Goal: Task Accomplishment & Management: Complete application form

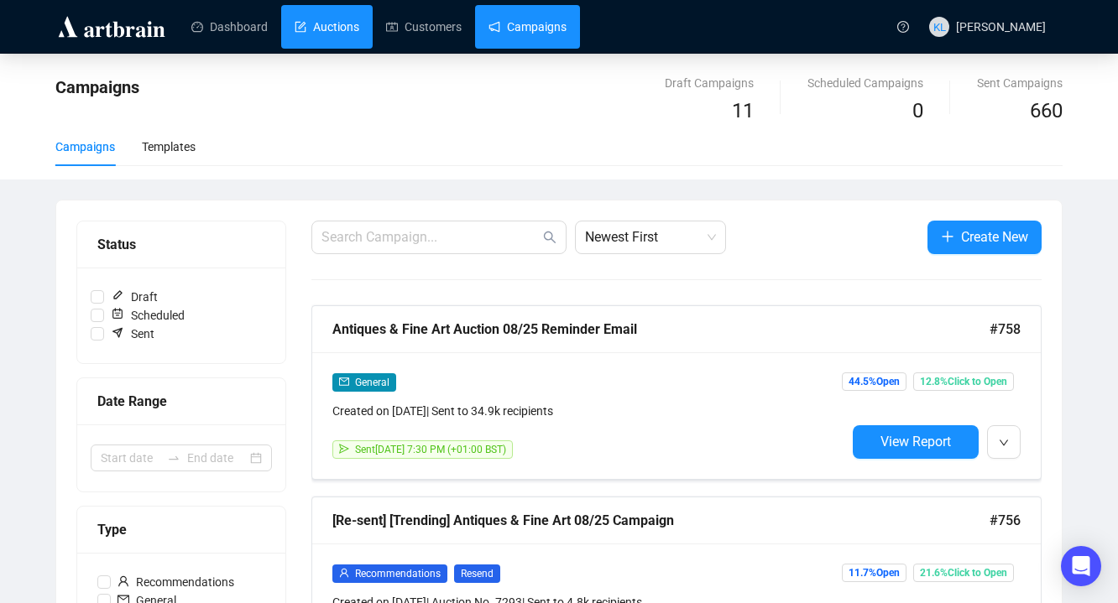
click at [315, 29] on link "Auctions" at bounding box center [327, 27] width 65 height 44
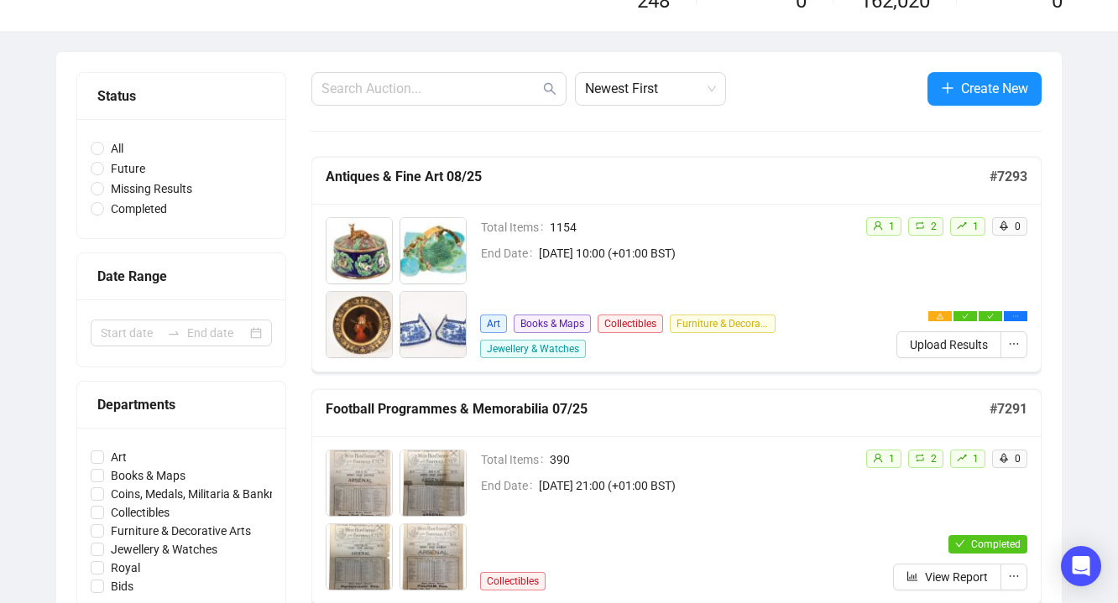
scroll to position [175, 0]
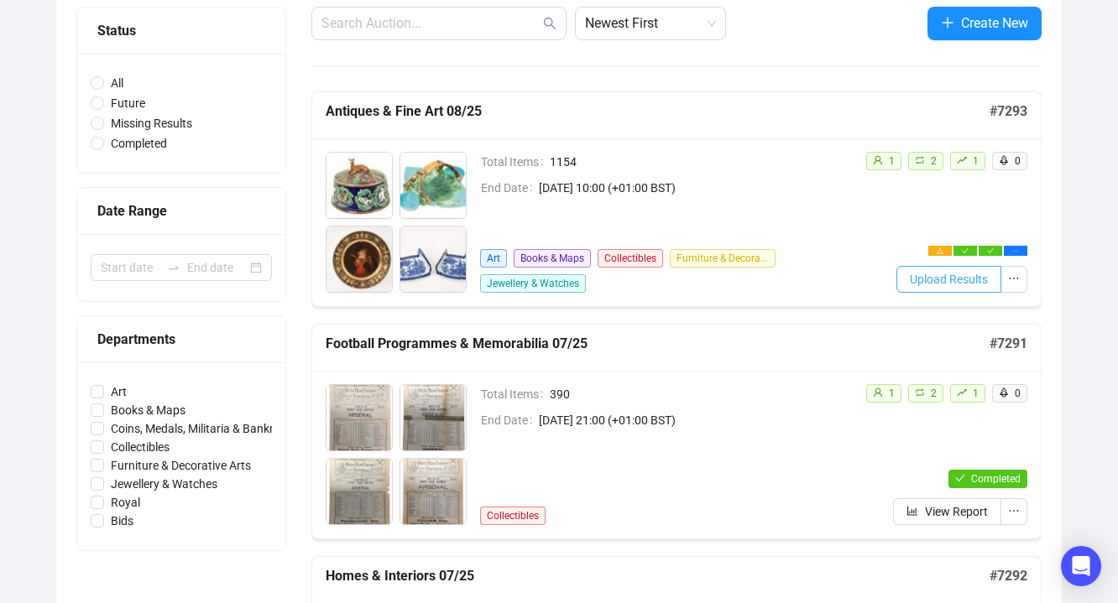
click at [927, 270] on span "Upload Results" at bounding box center [949, 279] width 78 height 18
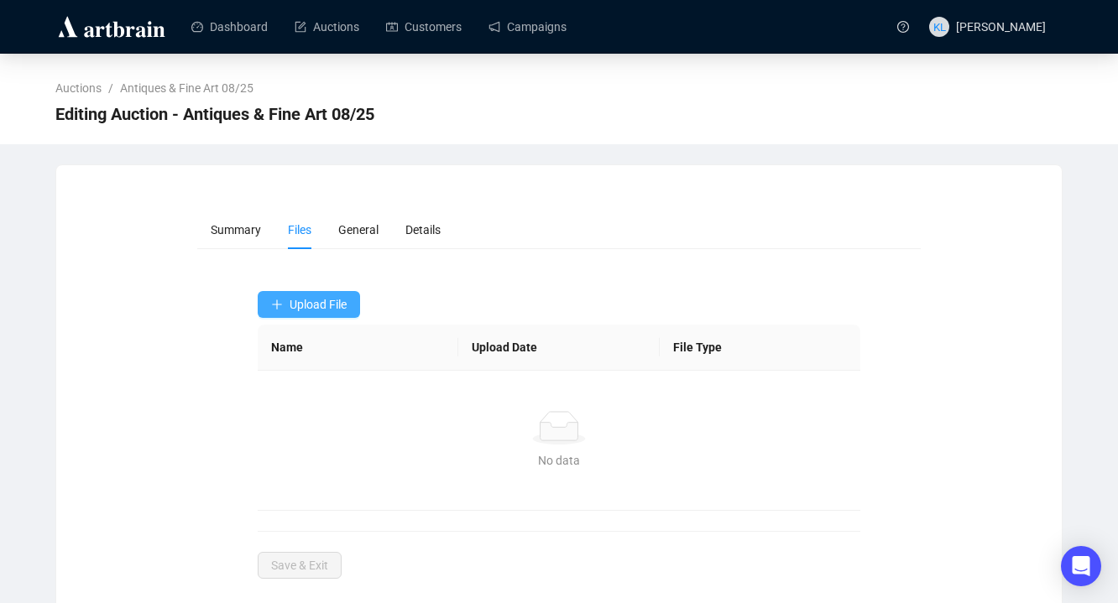
click at [321, 298] on span "Upload File" at bounding box center [317, 304] width 57 height 13
click at [322, 374] on span "Bids" at bounding box center [310, 371] width 79 height 18
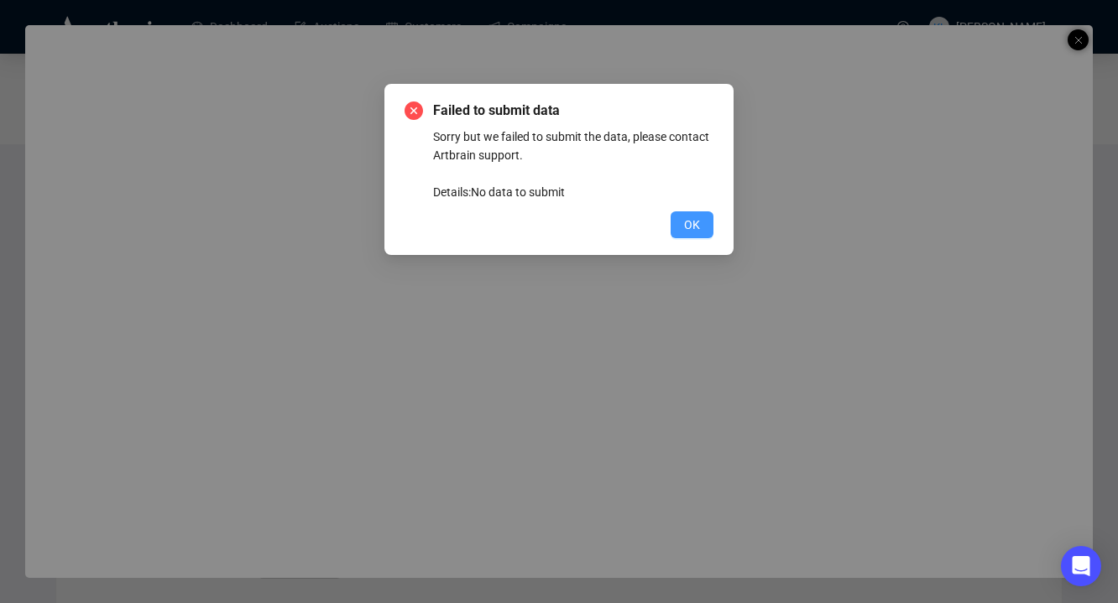
click at [692, 216] on span "OK" at bounding box center [692, 225] width 16 height 18
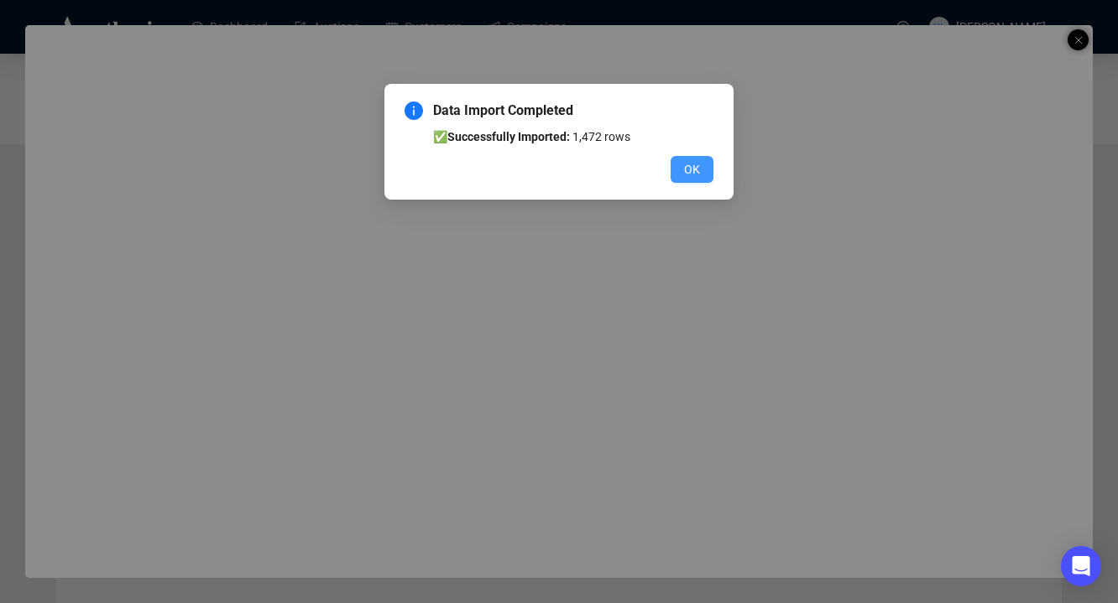
click at [699, 175] on span "OK" at bounding box center [692, 169] width 16 height 18
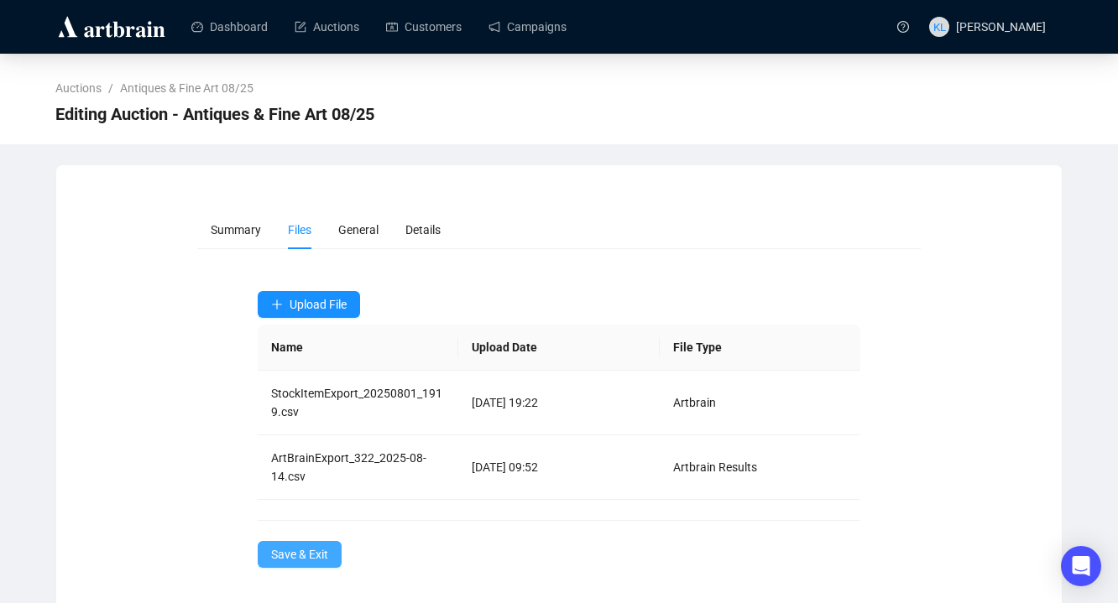
click at [317, 553] on span "Save & Exit" at bounding box center [299, 554] width 57 height 18
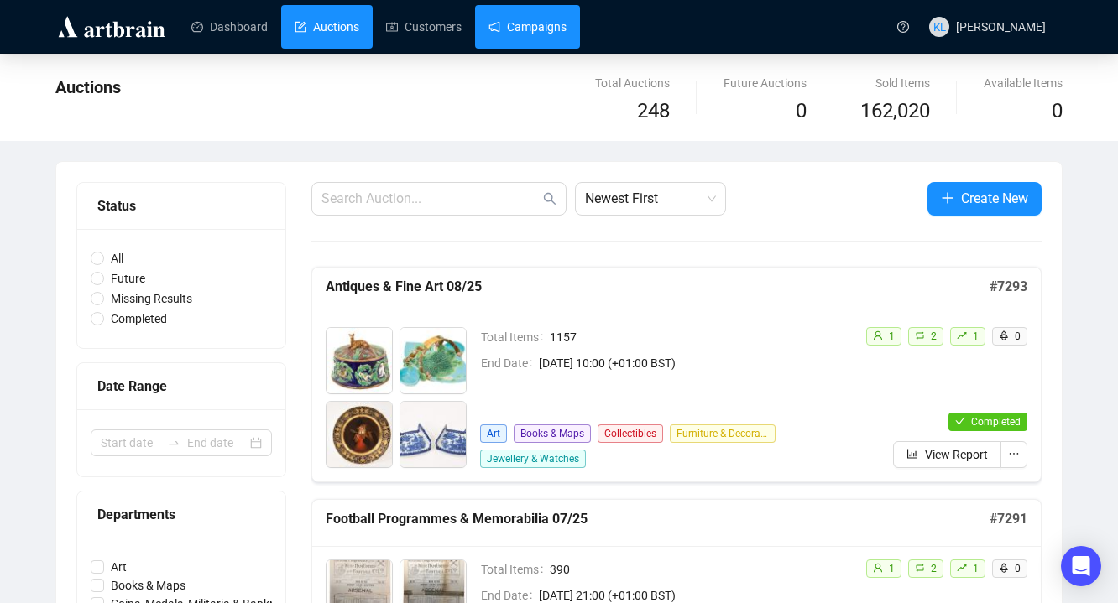
click at [499, 32] on link "Campaigns" at bounding box center [527, 27] width 78 height 44
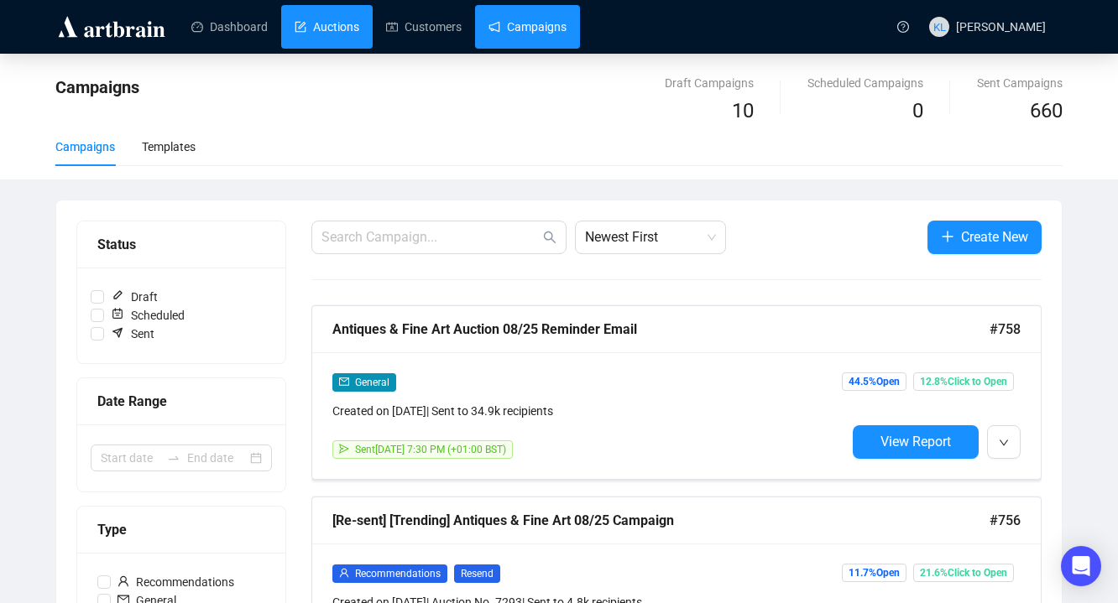
click at [324, 27] on link "Auctions" at bounding box center [327, 27] width 65 height 44
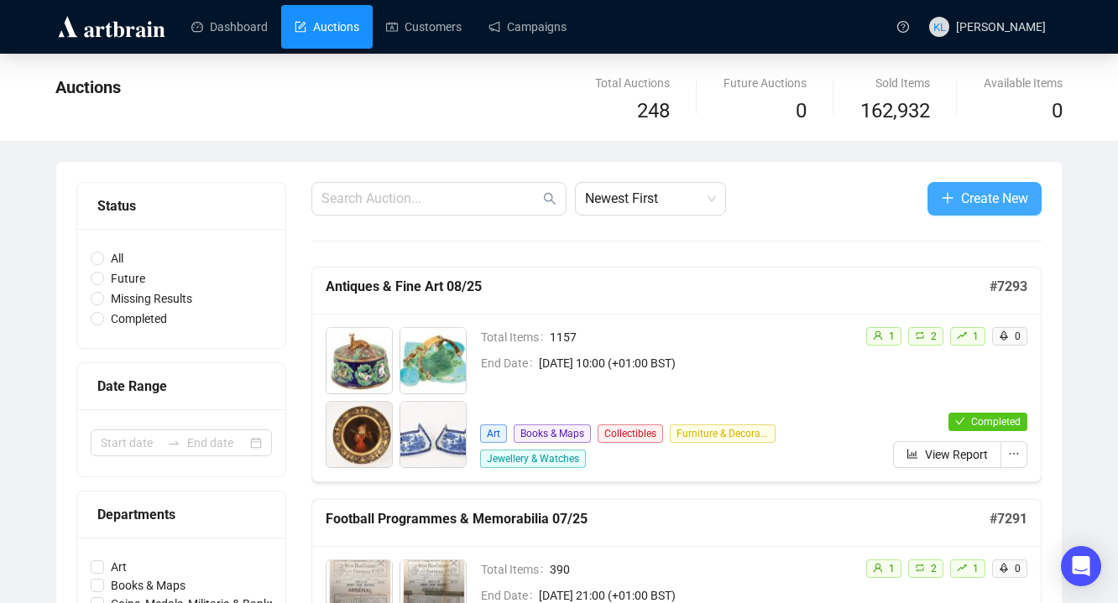
click at [941, 202] on icon "plus" at bounding box center [947, 197] width 13 height 13
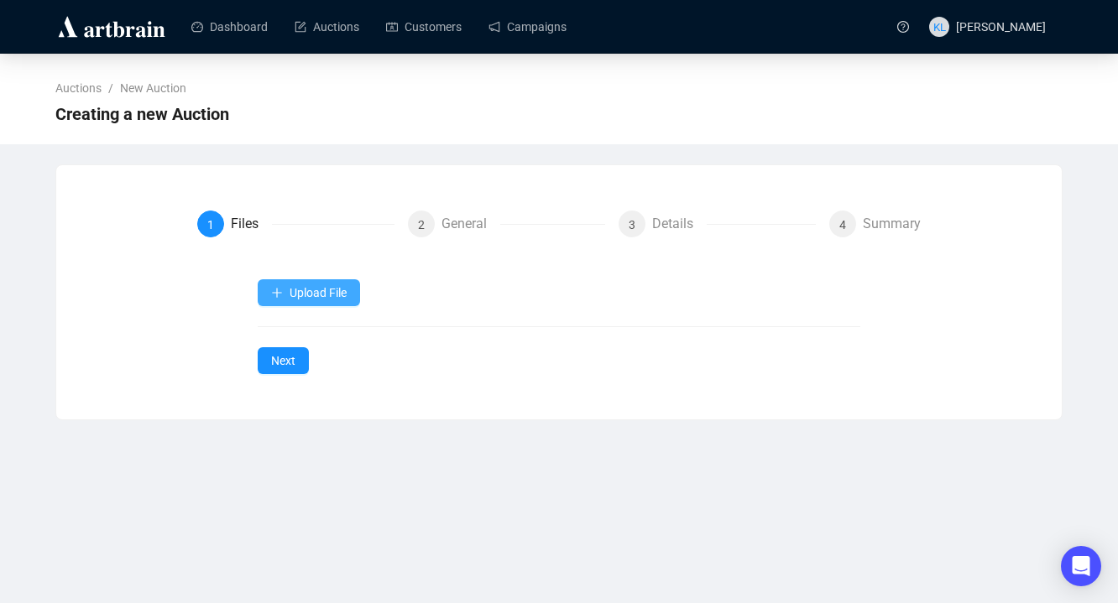
click at [342, 289] on span "Upload File" at bounding box center [317, 292] width 57 height 13
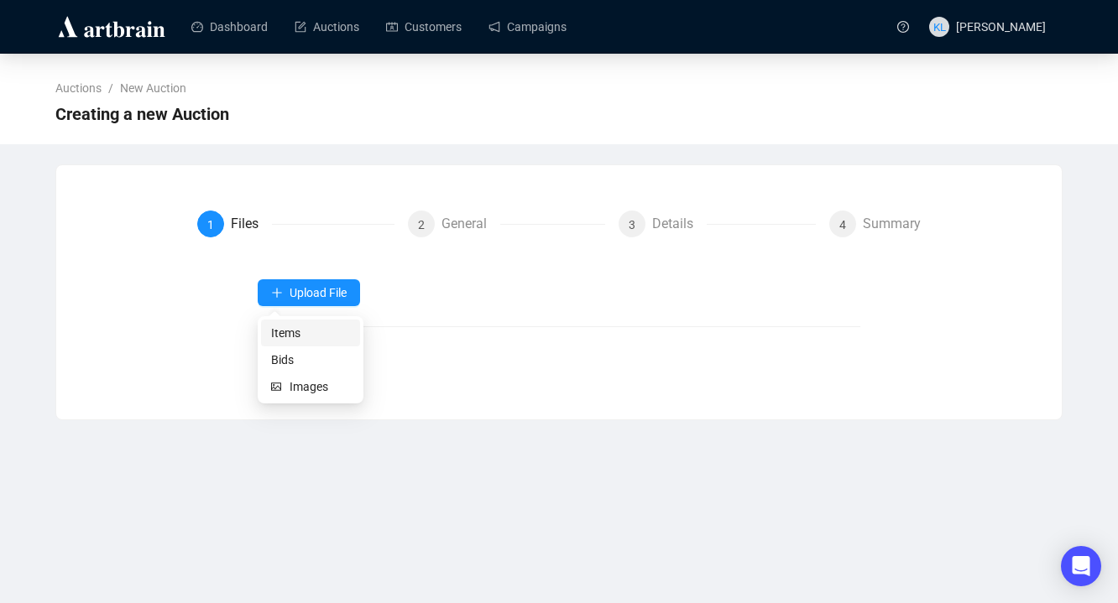
click at [315, 328] on span "Items" at bounding box center [310, 333] width 79 height 18
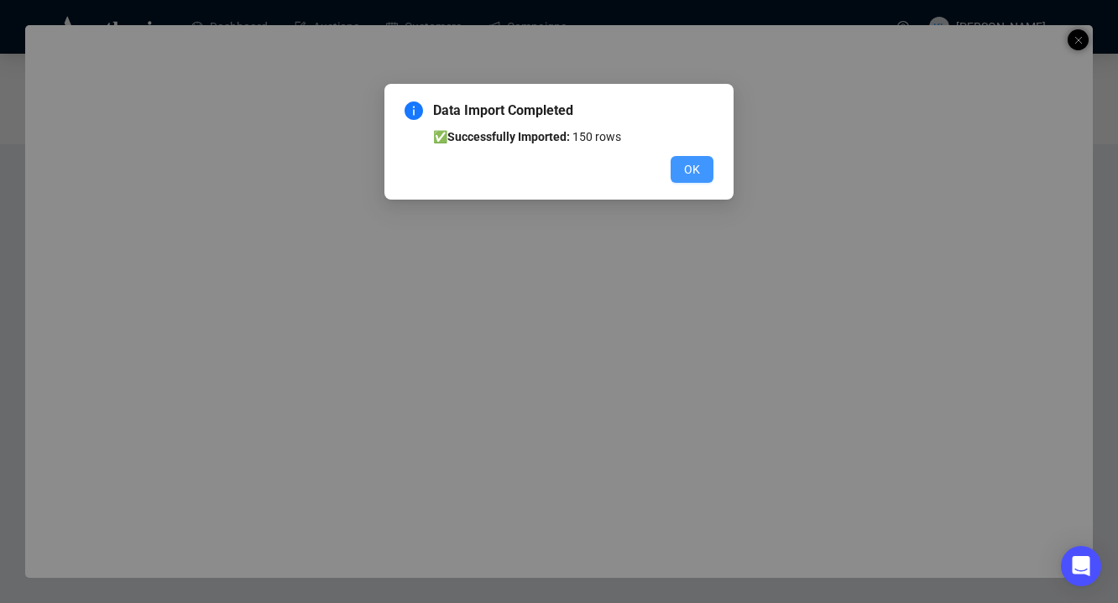
click at [680, 161] on button "OK" at bounding box center [691, 169] width 43 height 27
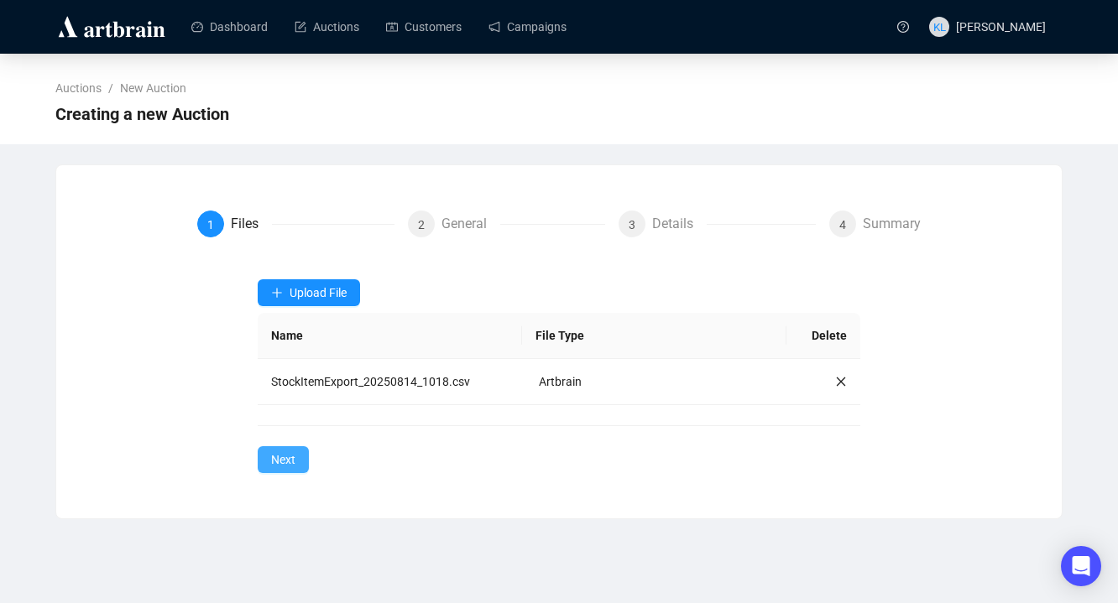
click at [263, 455] on button "Next" at bounding box center [283, 459] width 51 height 27
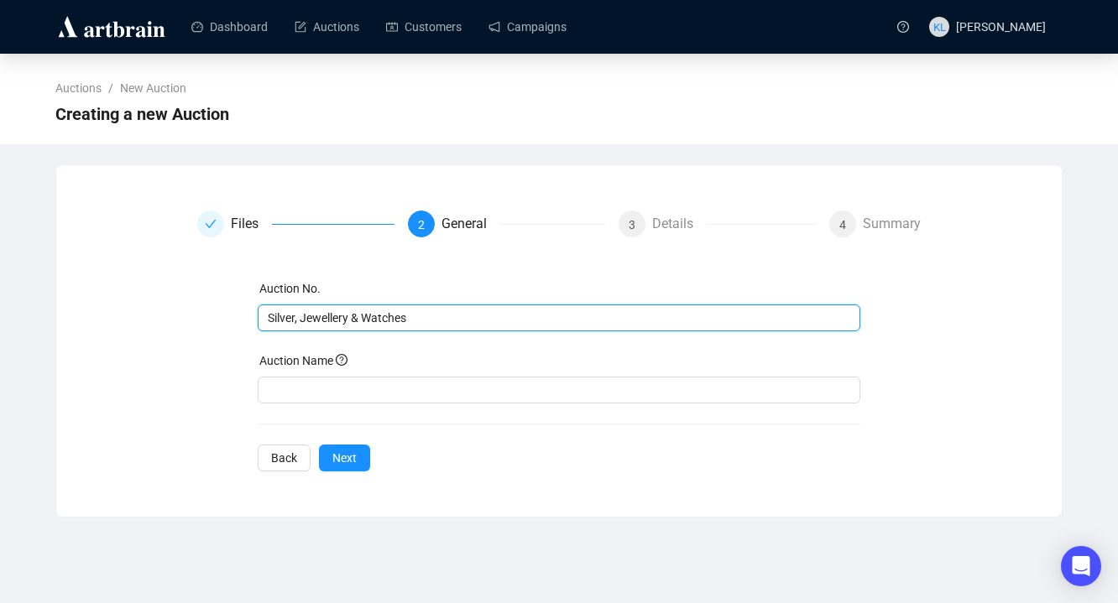
click at [430, 316] on input "Silver, Jewellery & Watches" at bounding box center [558, 318] width 580 height 18
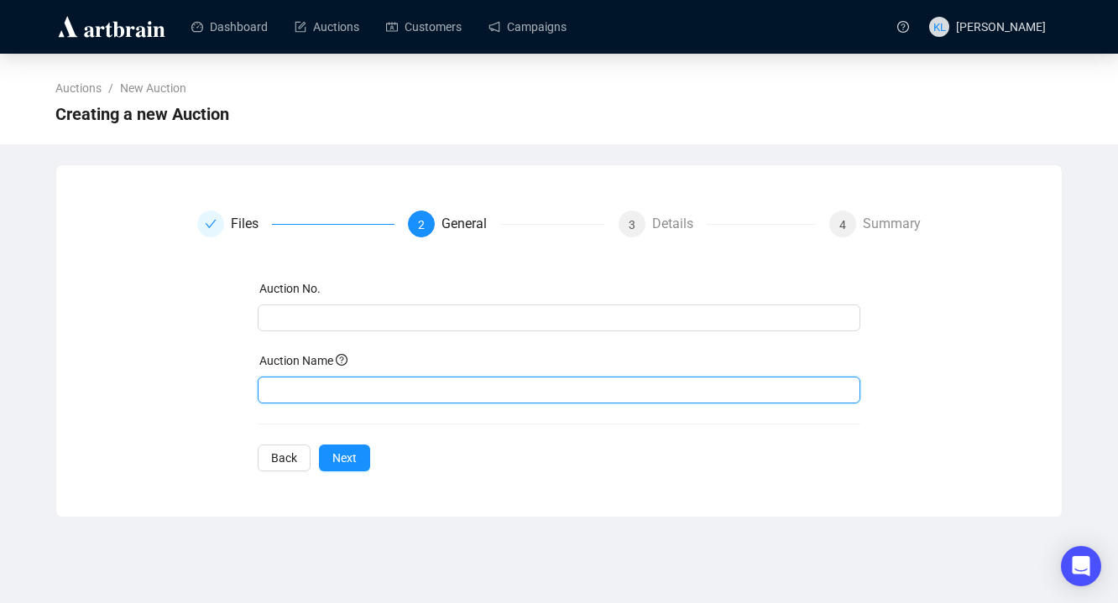
click at [393, 382] on input "text" at bounding box center [559, 390] width 603 height 27
paste input "Silver, Jewellery & Watches"
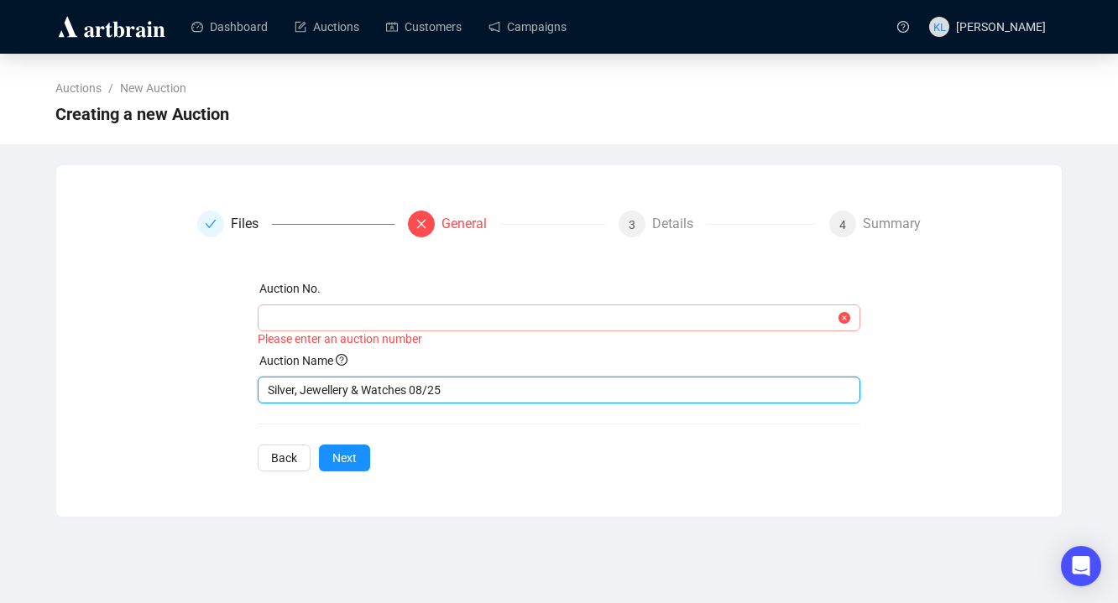
type input "Silver, Jewellery & Watches 08/25"
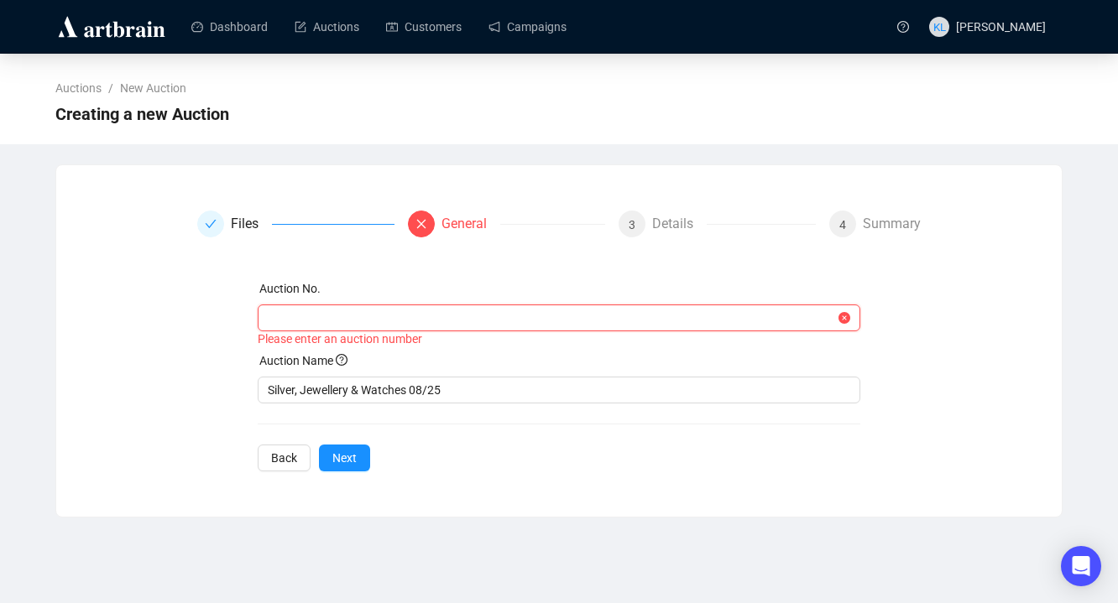
click at [370, 311] on input "text" at bounding box center [552, 318] width 568 height 18
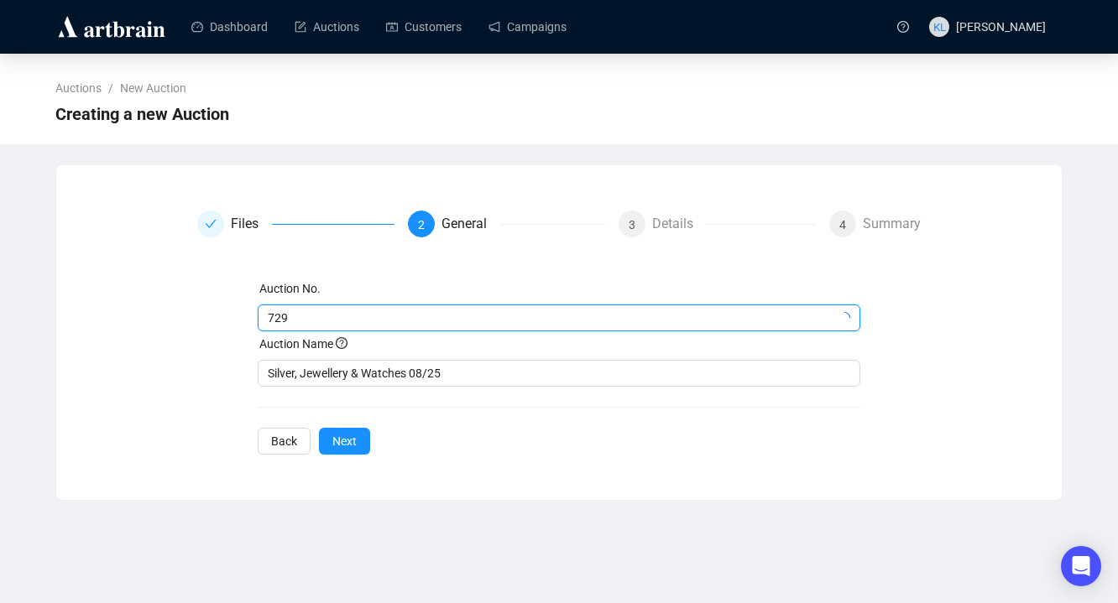
type input "7294"
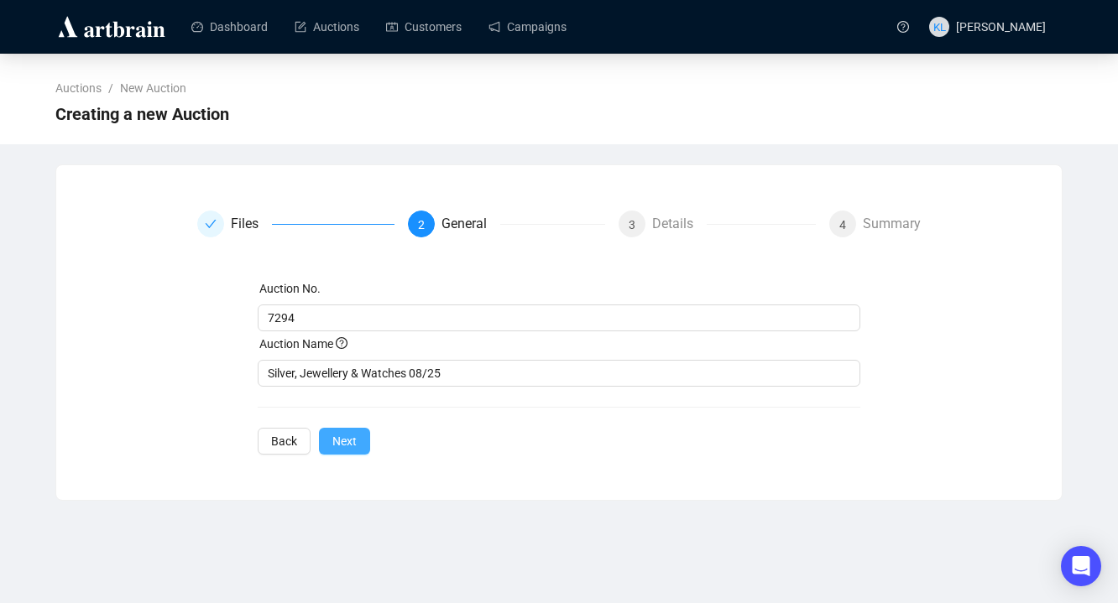
click at [363, 442] on button "Next" at bounding box center [344, 441] width 51 height 27
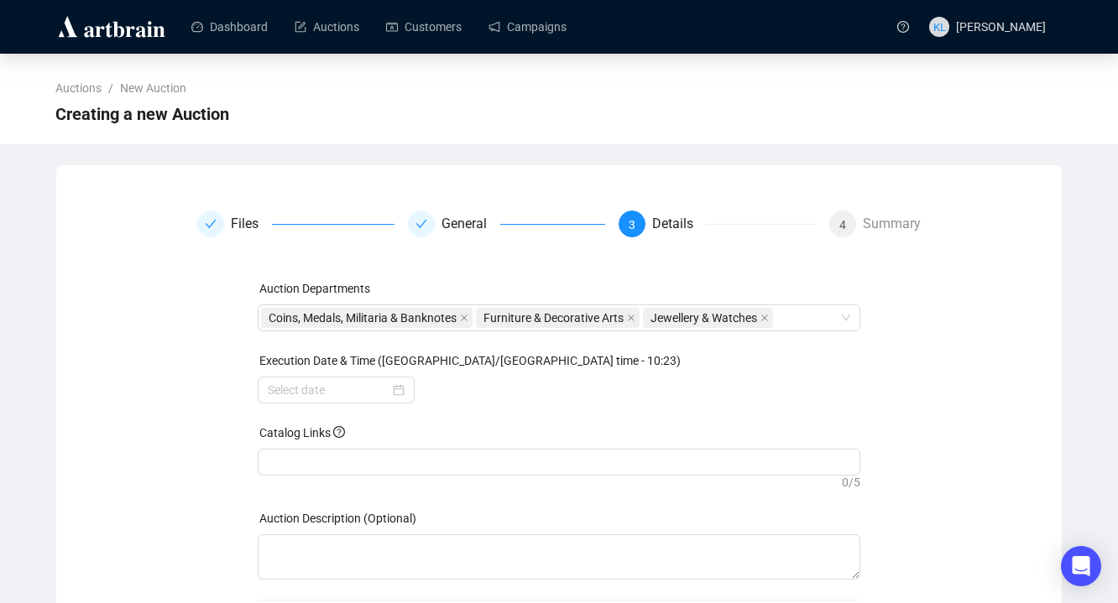
scroll to position [91, 0]
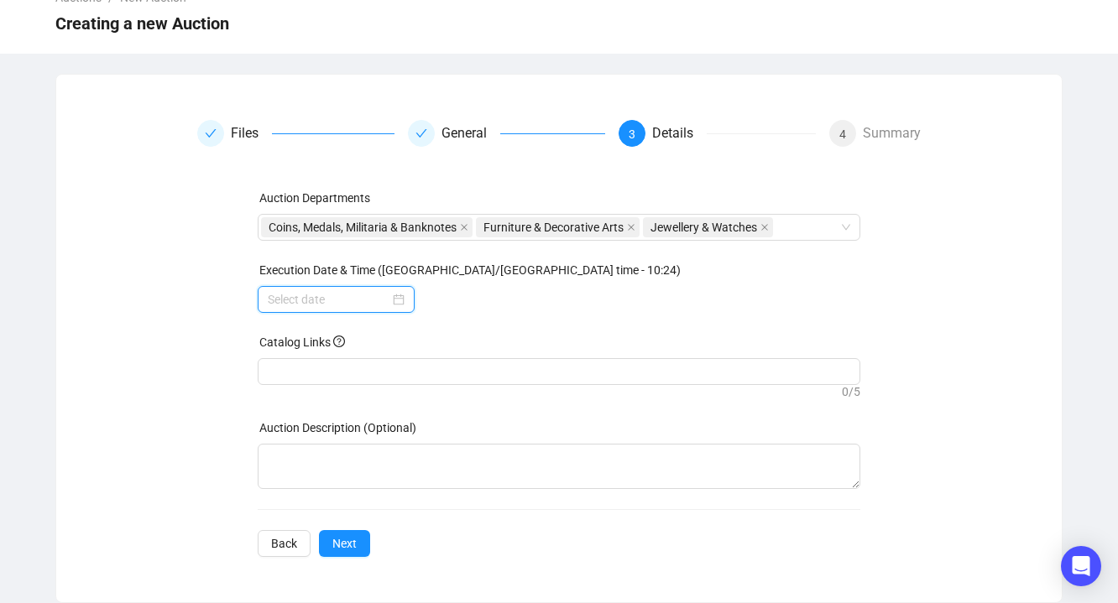
click at [335, 301] on input at bounding box center [329, 299] width 122 height 18
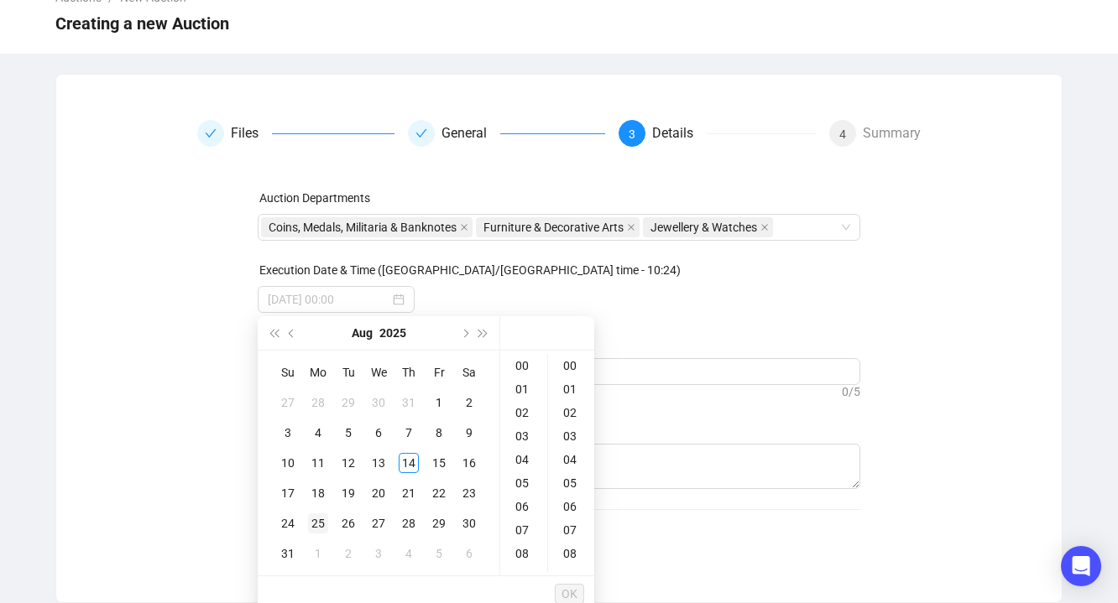
click at [315, 521] on div "25" at bounding box center [318, 524] width 20 height 20
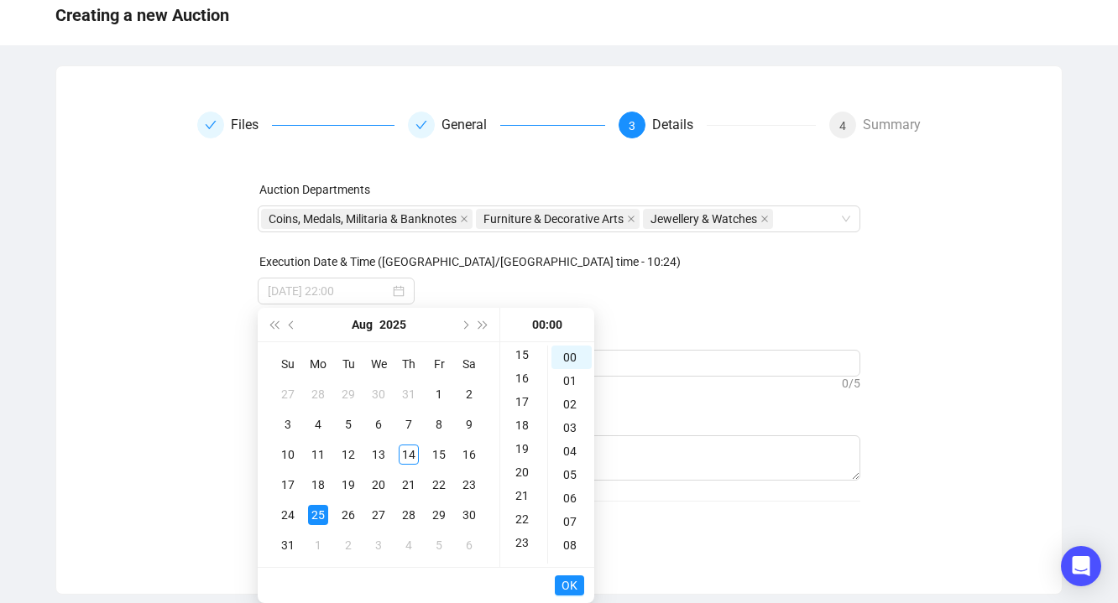
click at [521, 519] on div "22" at bounding box center [523, 519] width 40 height 23
click at [524, 382] on div "21" at bounding box center [523, 381] width 40 height 23
type input "[DATE] 21:00"
click at [566, 574] on span "OK" at bounding box center [569, 586] width 16 height 32
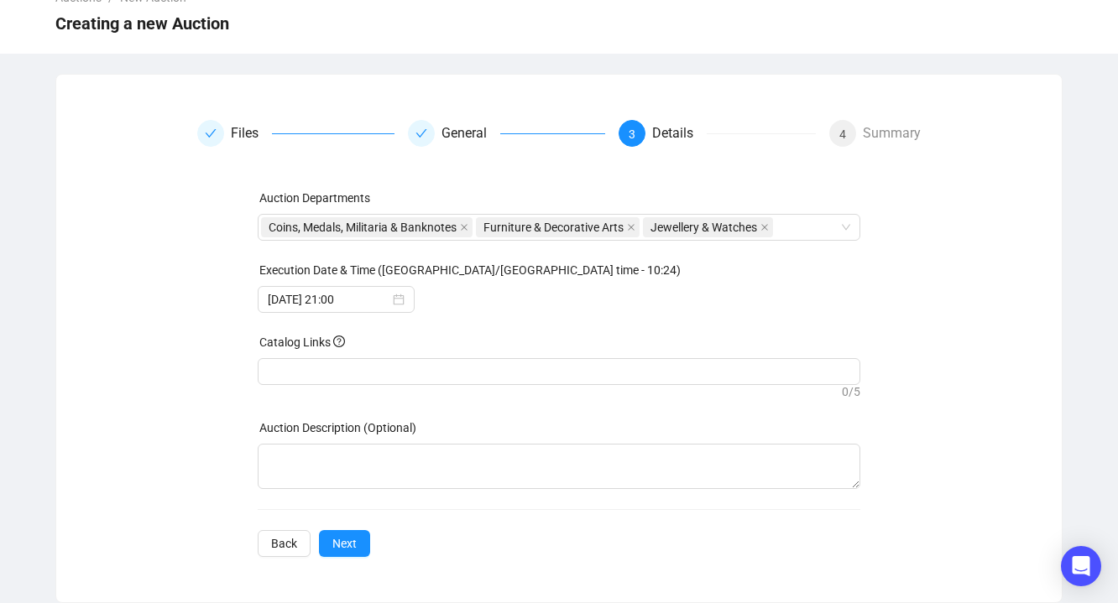
scroll to position [91, 0]
click at [357, 538] on span "Next" at bounding box center [344, 543] width 24 height 18
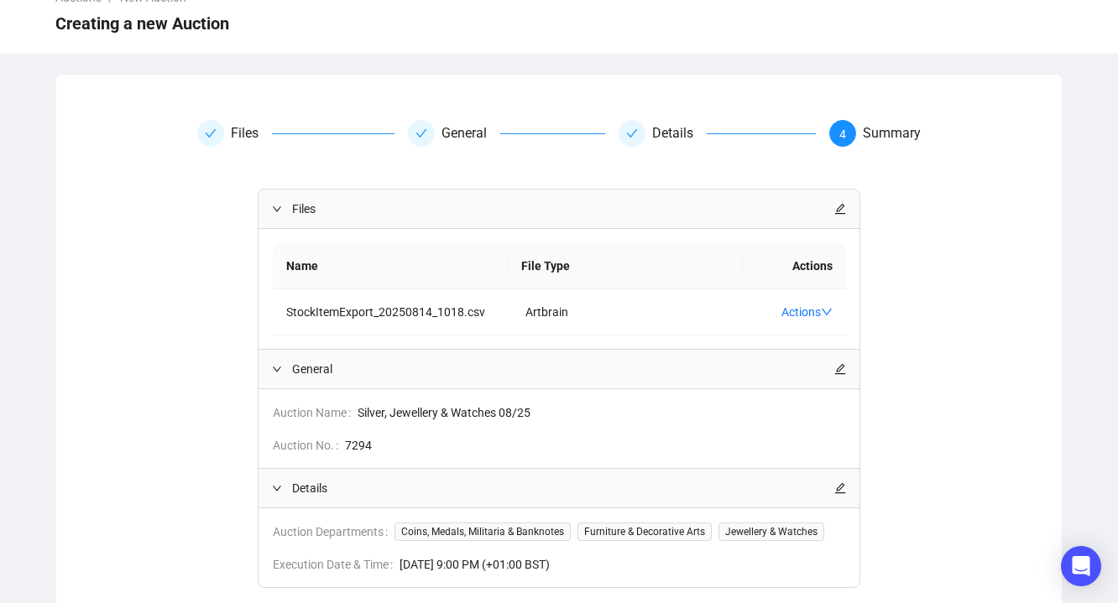
scroll to position [237, 0]
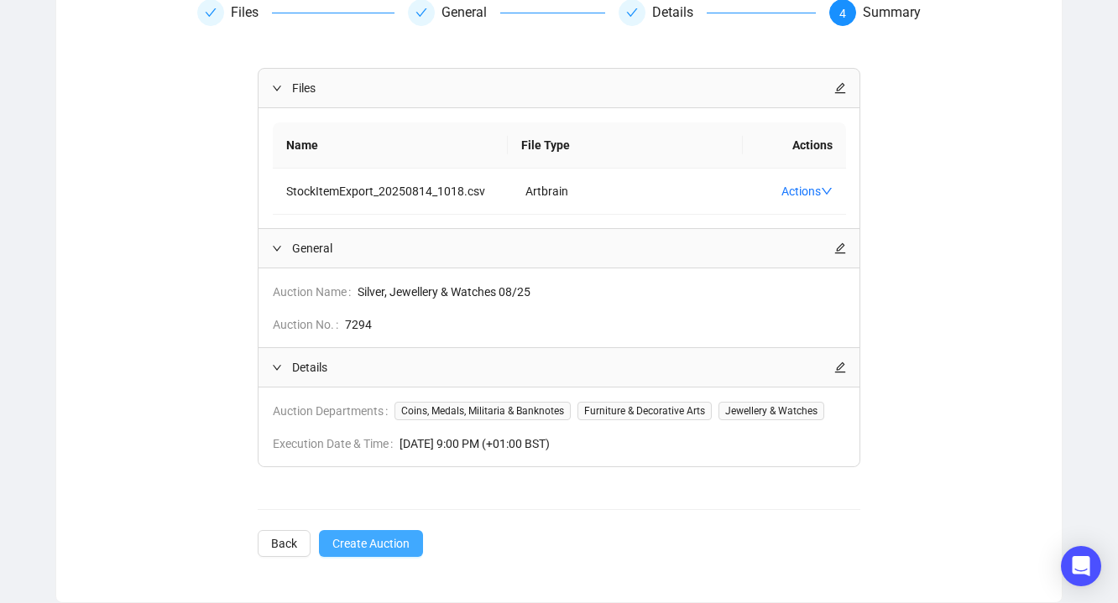
click at [364, 545] on span "Create Auction" at bounding box center [370, 543] width 77 height 18
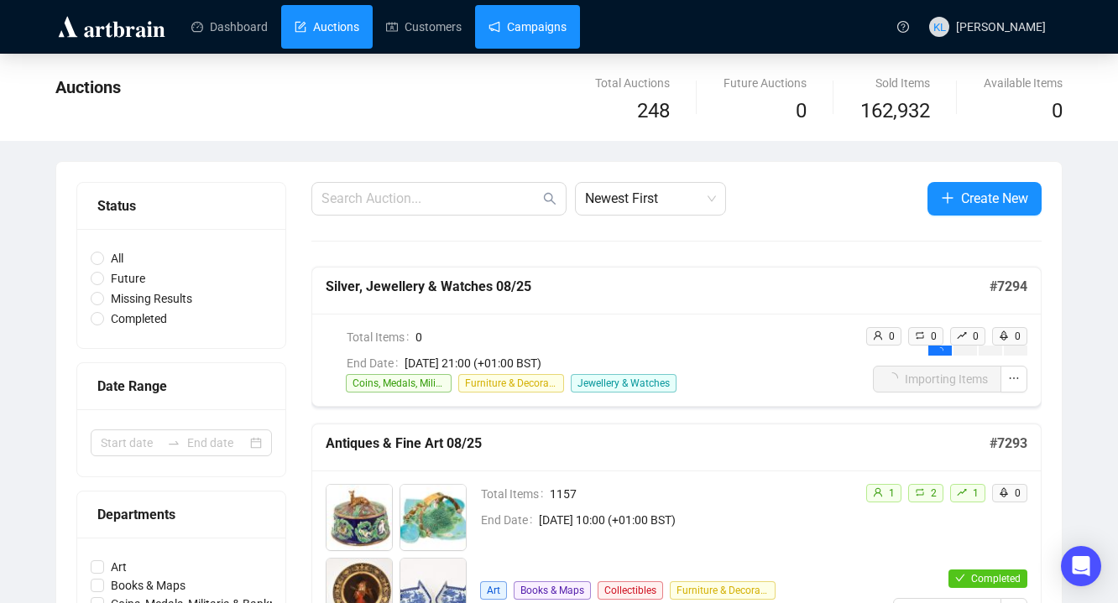
click at [544, 13] on link "Campaigns" at bounding box center [527, 27] width 78 height 44
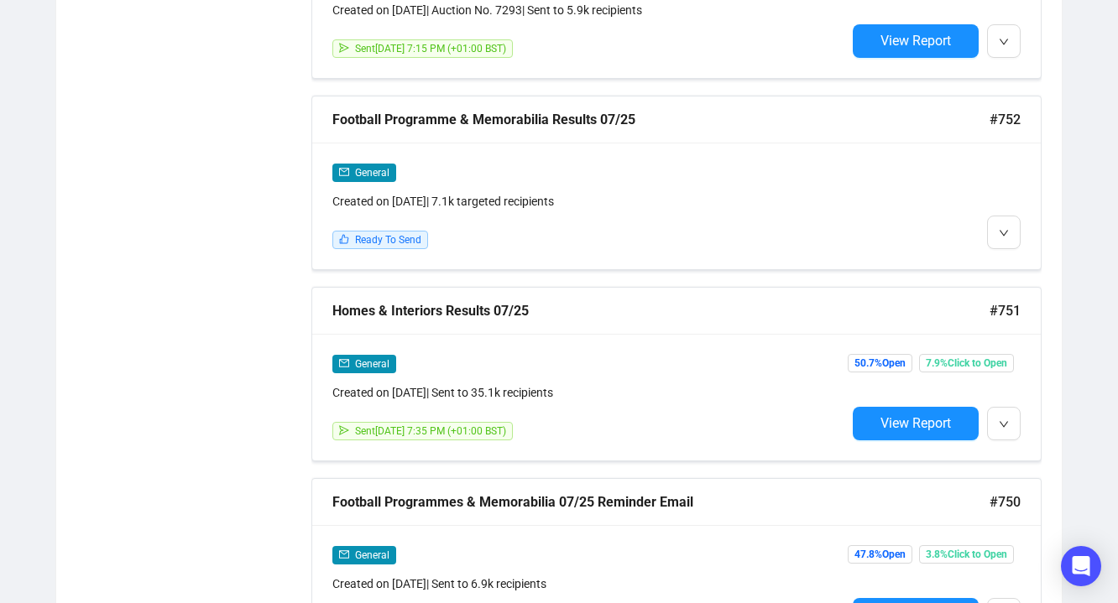
scroll to position [1179, 0]
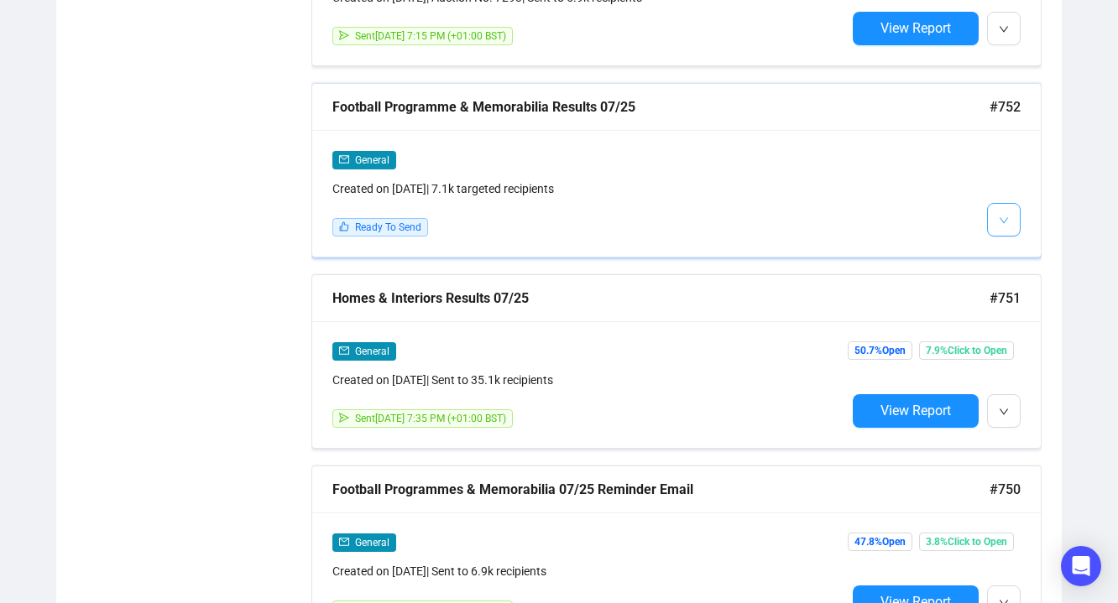
click at [1008, 217] on icon "down" at bounding box center [1004, 221] width 10 height 10
click at [1014, 257] on li "Edit" at bounding box center [1034, 254] width 89 height 27
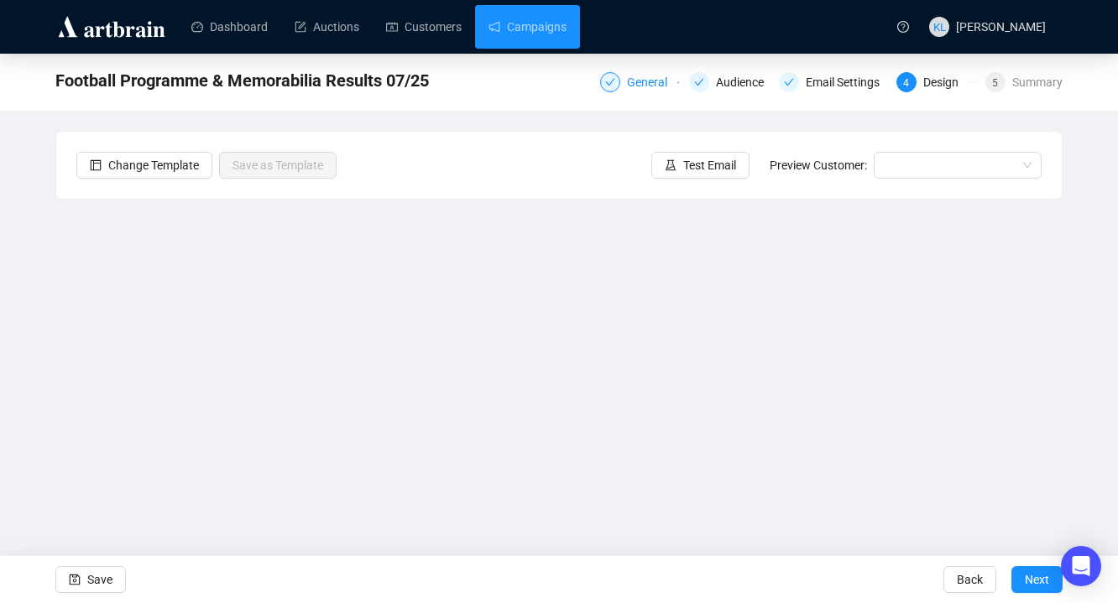
click at [634, 89] on div "General" at bounding box center [652, 82] width 50 height 20
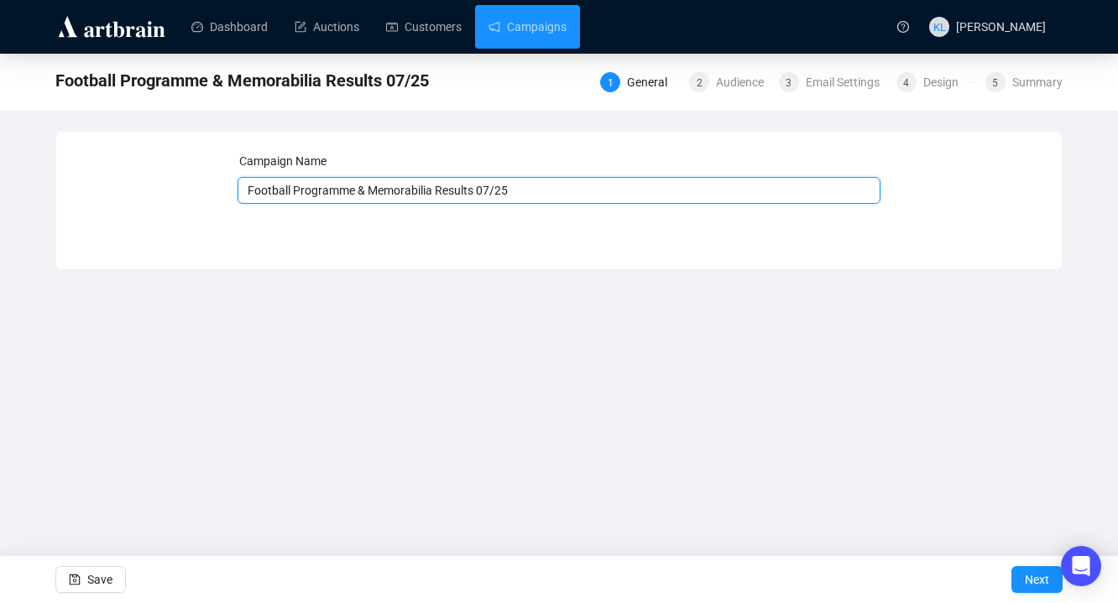
drag, startPoint x: 441, startPoint y: 191, endPoint x: 191, endPoint y: 195, distance: 249.2
click at [191, 195] on div "Campaign Name Football Programme & Memorabilia Results 07/25 Save Next" at bounding box center [558, 188] width 965 height 72
click at [409, 190] on input "Antiques & Fine Art Results 07/25" at bounding box center [559, 190] width 644 height 27
type input "Antiques & Fine Art Results 08/25"
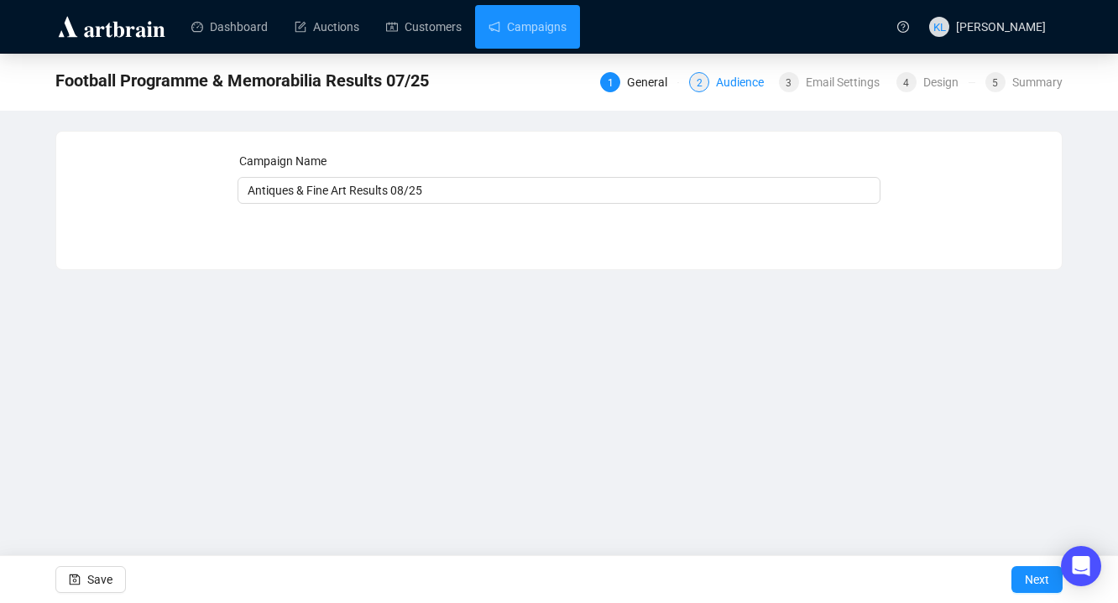
click at [706, 86] on div "2 Audience" at bounding box center [728, 82] width 79 height 20
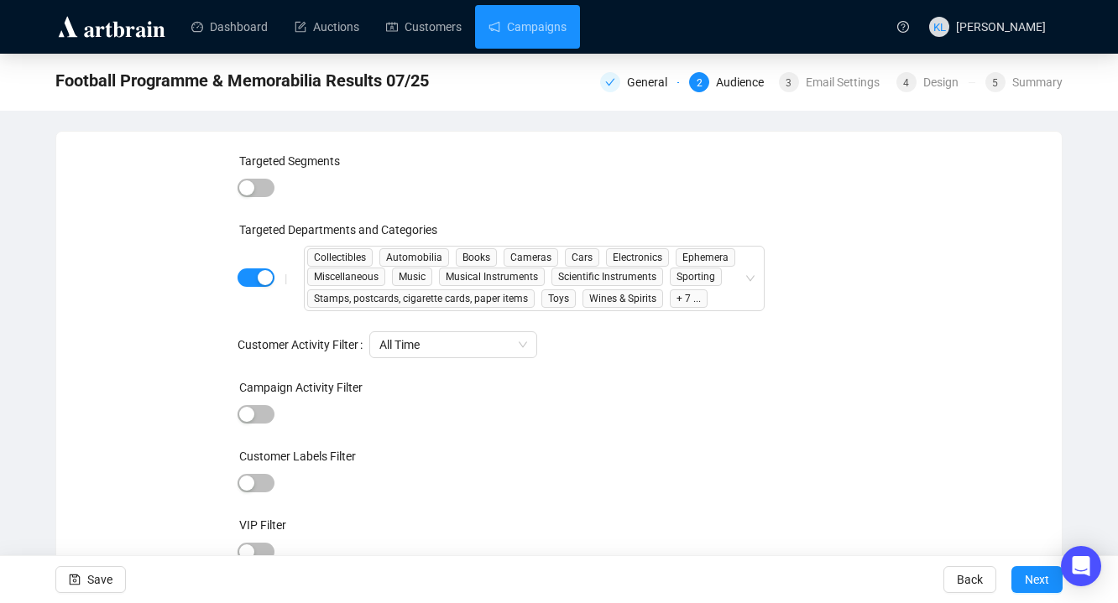
click at [264, 285] on div "button" at bounding box center [265, 277] width 15 height 15
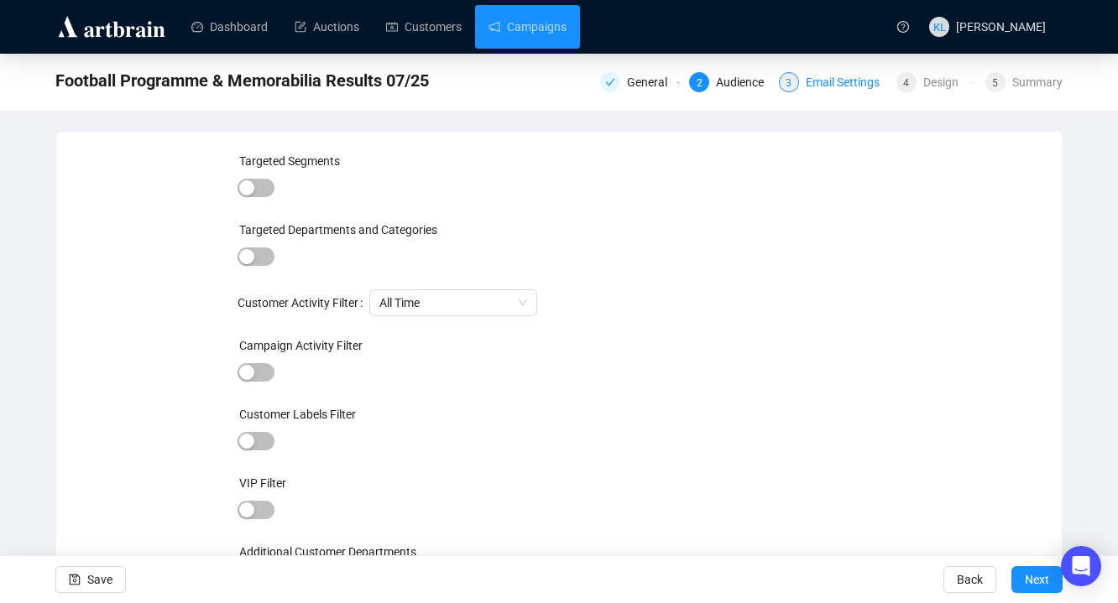
click at [844, 91] on div "Email Settings" at bounding box center [848, 82] width 84 height 20
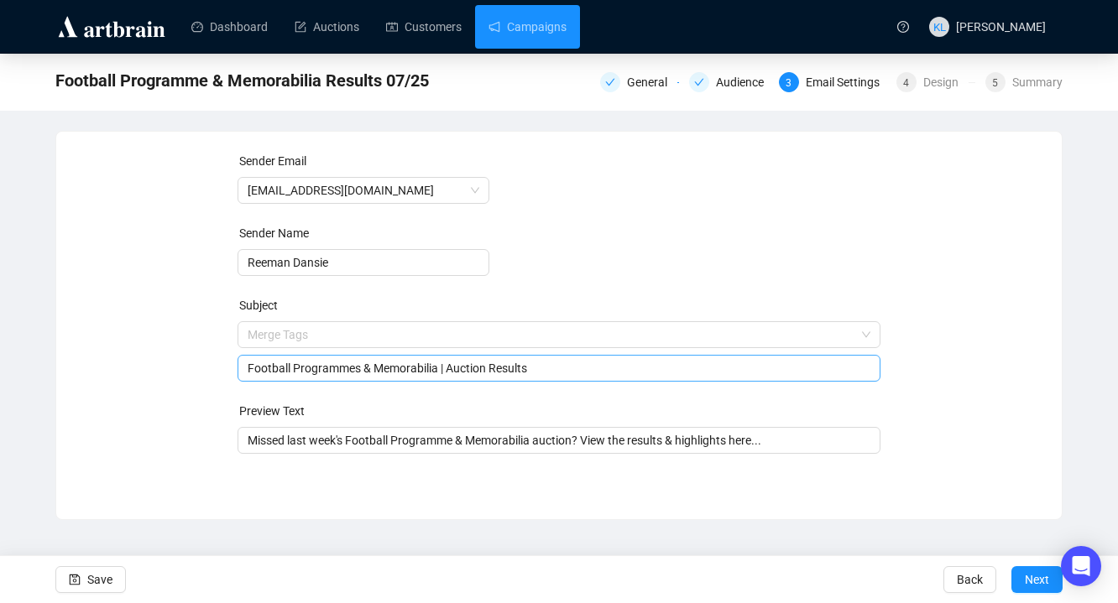
click at [420, 333] on span "Merge Tags Football Programmes & Memorabilia | Auction Results" at bounding box center [559, 351] width 644 height 47
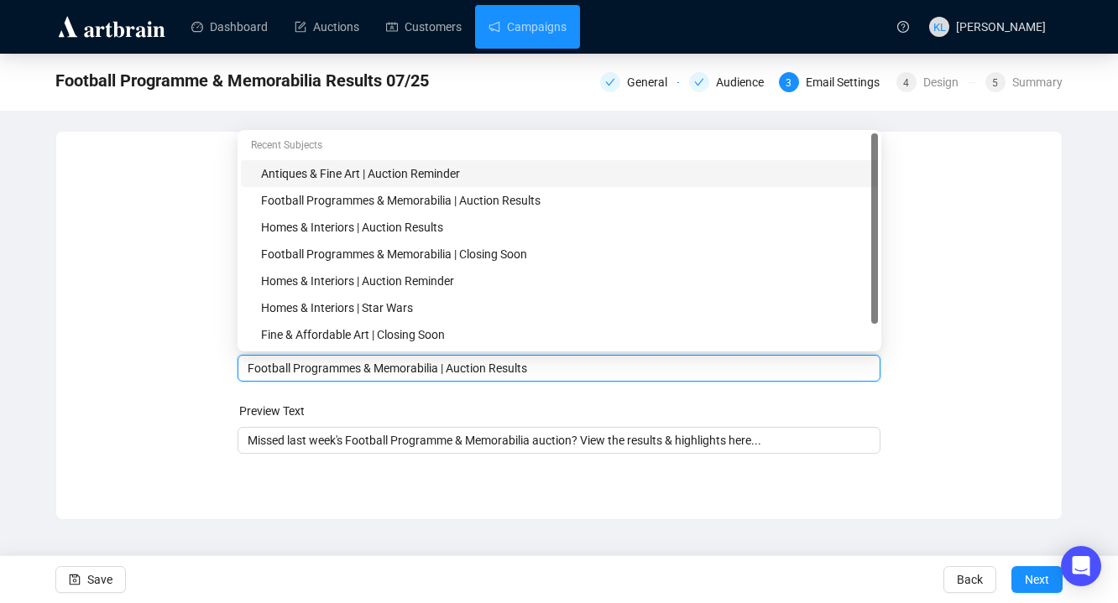
click at [415, 170] on div "Antiques & Fine Art | Auction Reminder" at bounding box center [564, 173] width 607 height 18
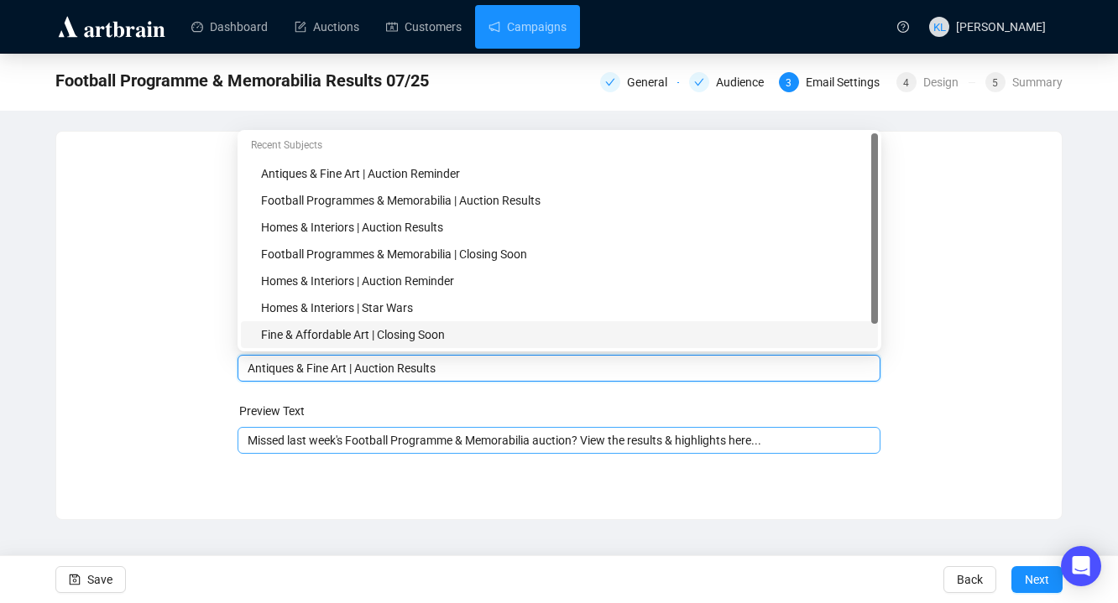
type input "Antiques & Fine Art | Auction Results"
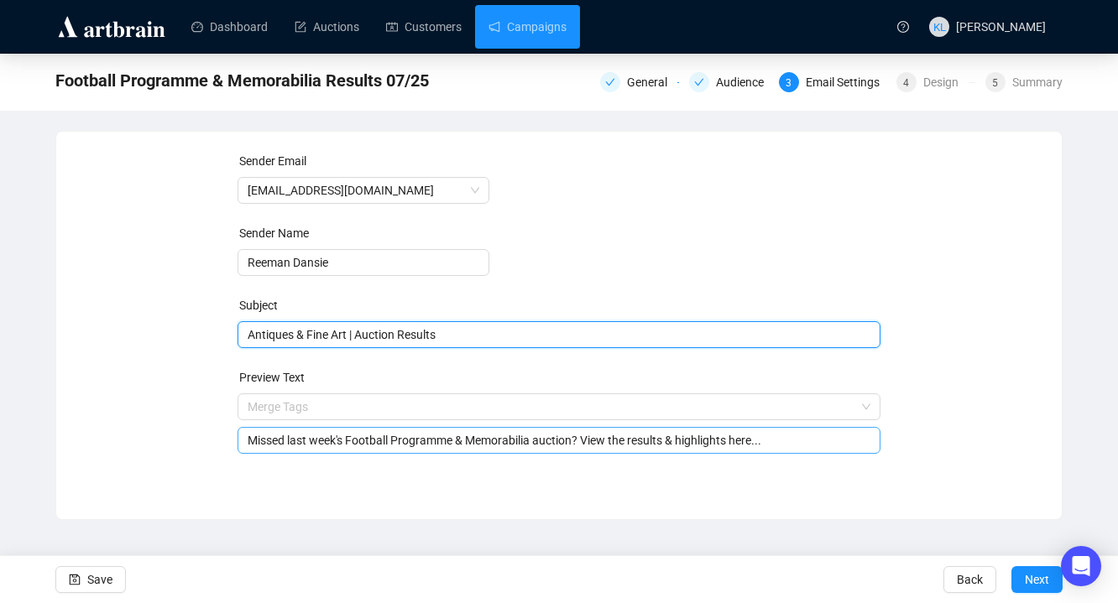
click at [425, 441] on input "Missed last week's Football Programme & Memorabilia auction? View the results &…" at bounding box center [559, 440] width 623 height 18
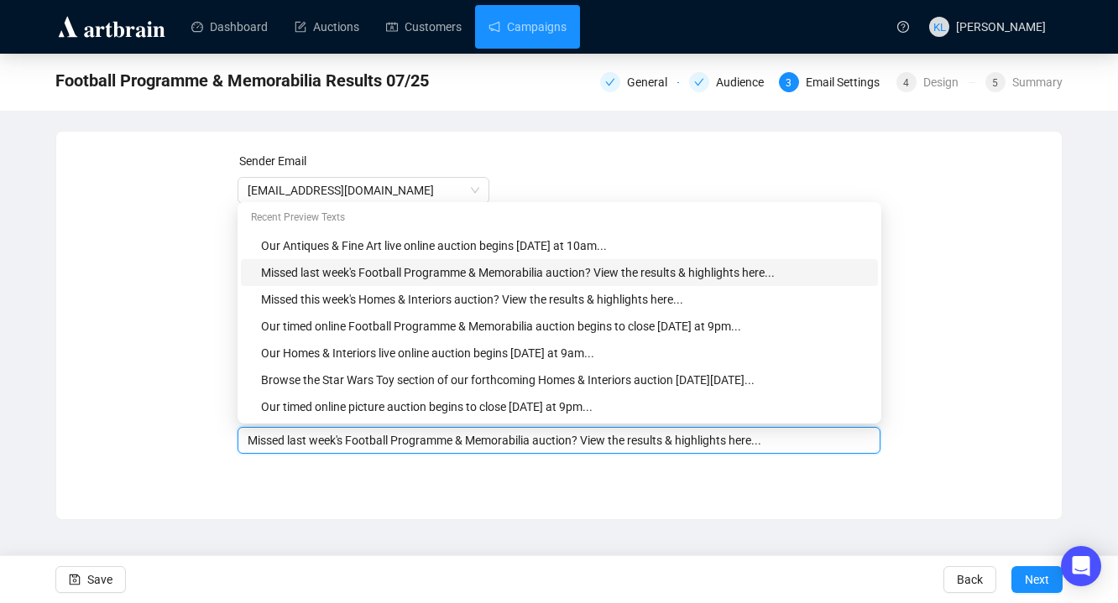
drag, startPoint x: 541, startPoint y: 442, endPoint x: 352, endPoint y: 440, distance: 188.8
click at [352, 440] on input "Missed last week's Football Programme & Memorabilia auction? View the results &…" at bounding box center [559, 440] width 623 height 18
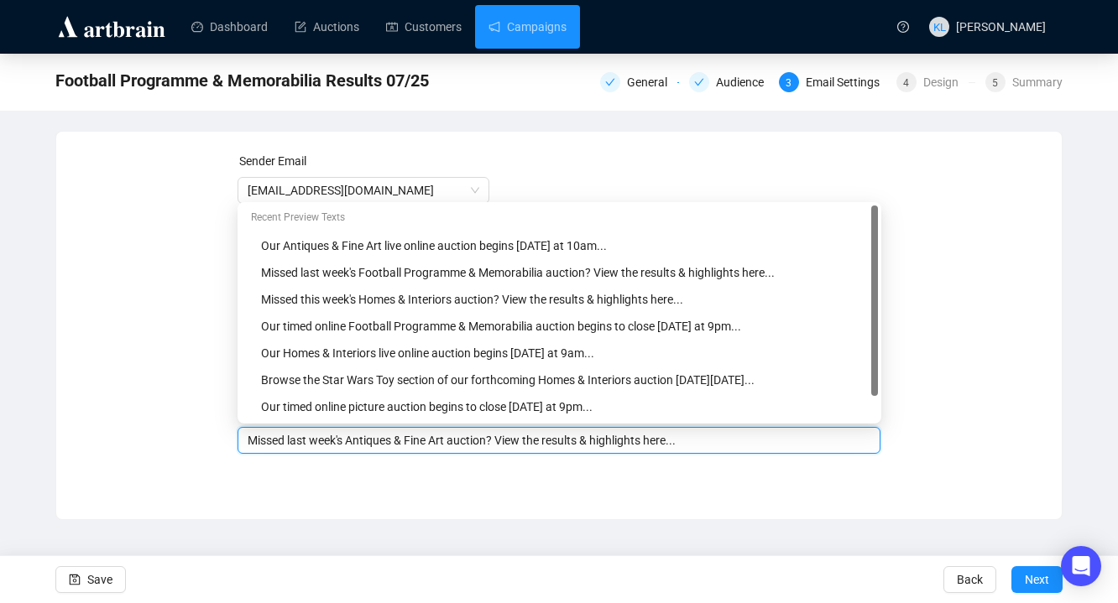
click at [309, 440] on input "Missed last week's Antiques & Fine Art auction? View the results & highlights h…" at bounding box center [559, 440] width 623 height 18
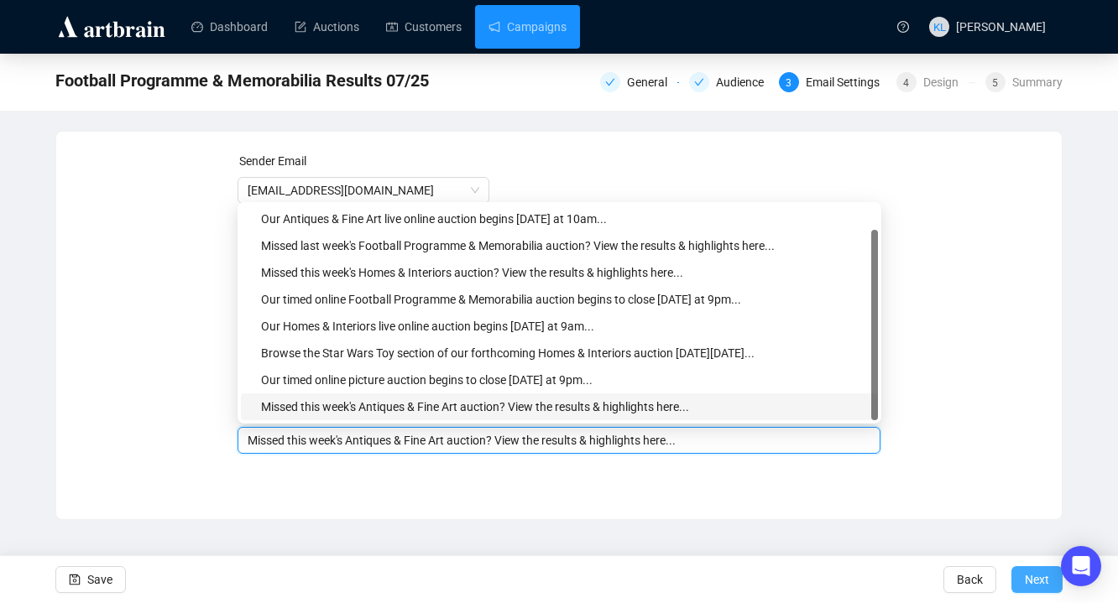
type input "Missed this week's Antiques & Fine Art auction? View the results & highlights h…"
click at [1038, 572] on span "Next" at bounding box center [1037, 579] width 24 height 47
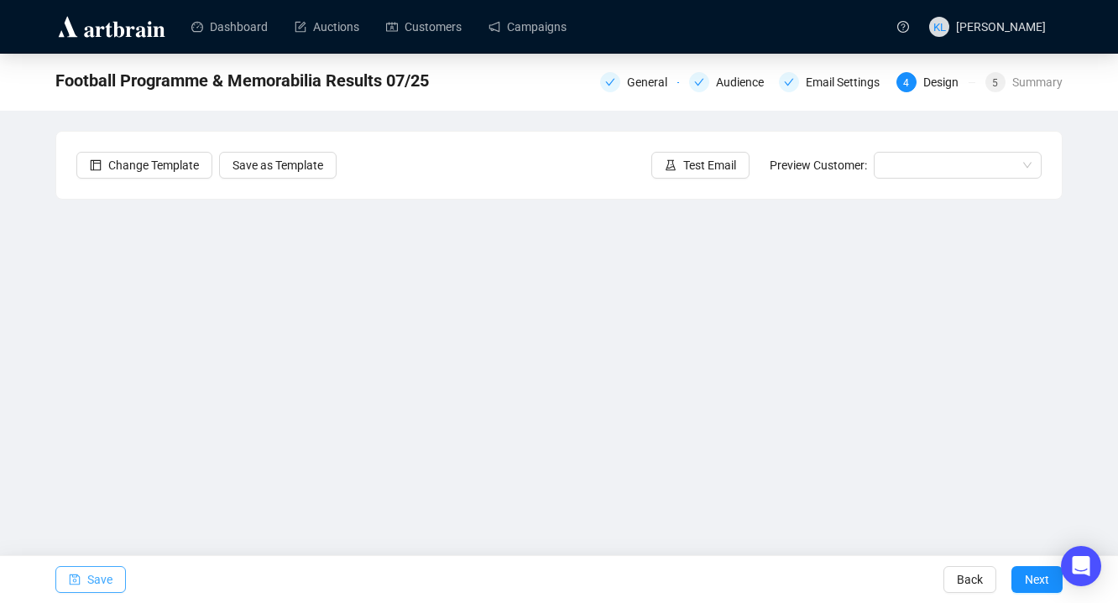
click at [98, 579] on span "Save" at bounding box center [99, 579] width 25 height 47
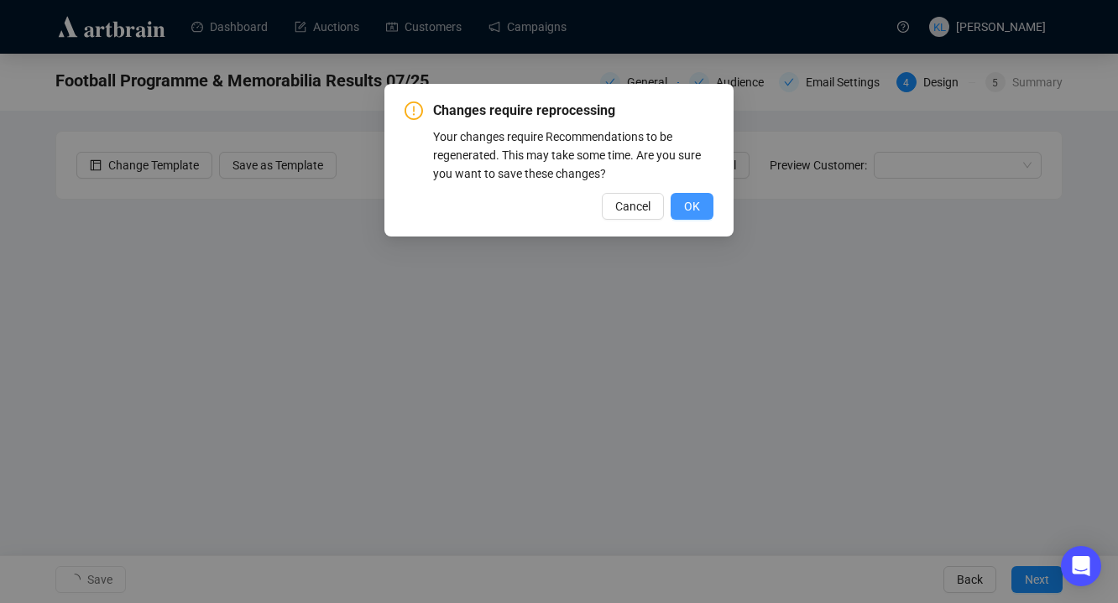
click at [702, 206] on button "OK" at bounding box center [691, 206] width 43 height 27
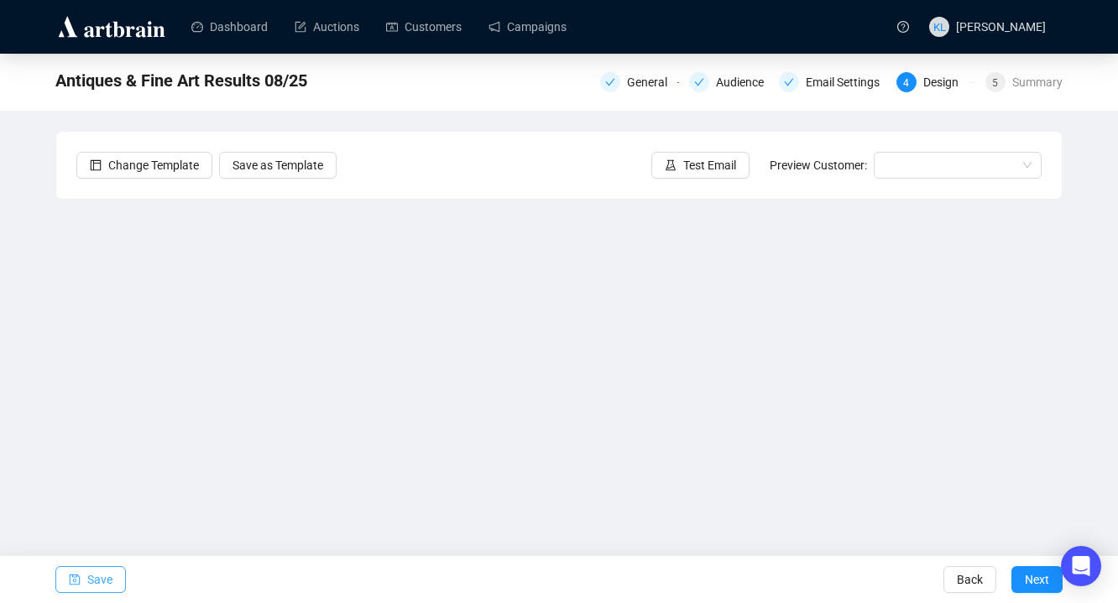
click at [105, 575] on span "Save" at bounding box center [99, 579] width 25 height 47
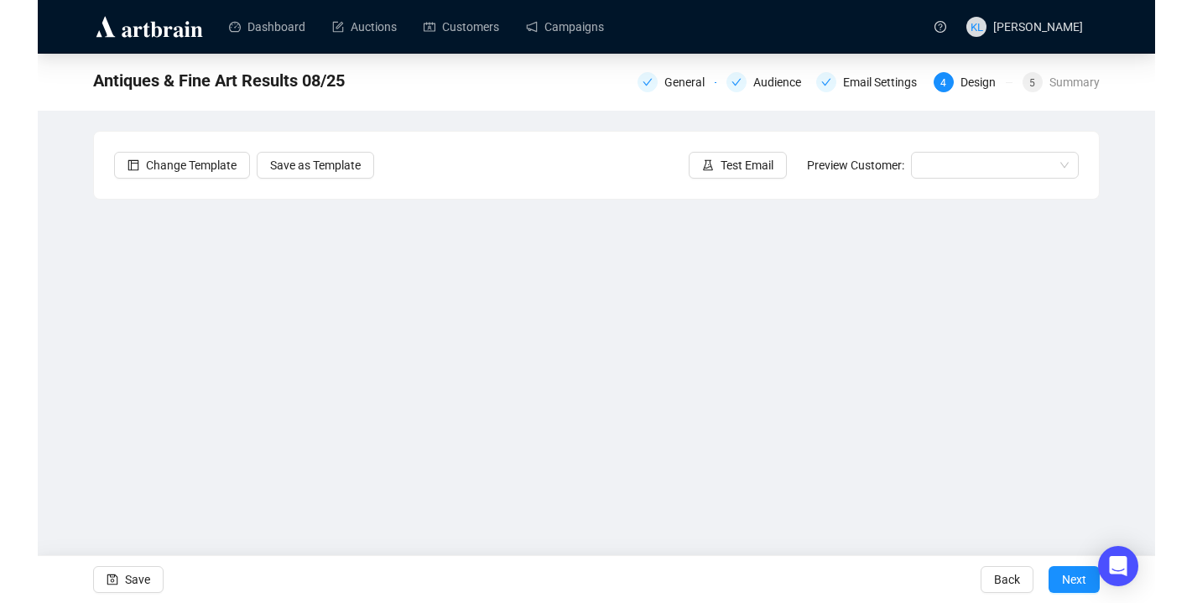
scroll to position [21, 0]
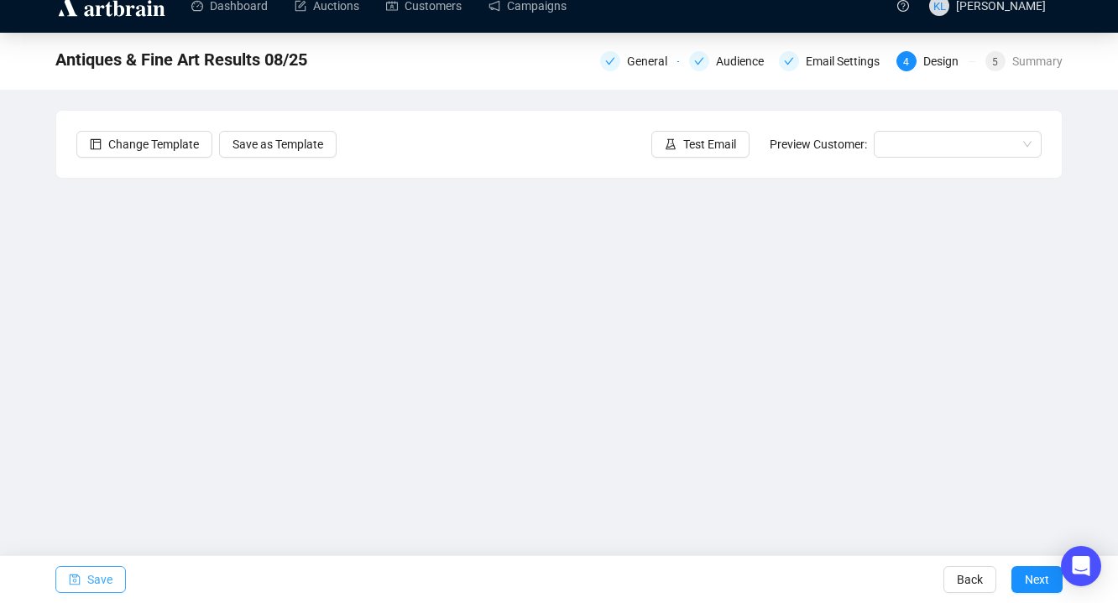
click at [94, 579] on span "Save" at bounding box center [99, 579] width 25 height 47
click at [702, 151] on span "Test Email" at bounding box center [709, 144] width 53 height 18
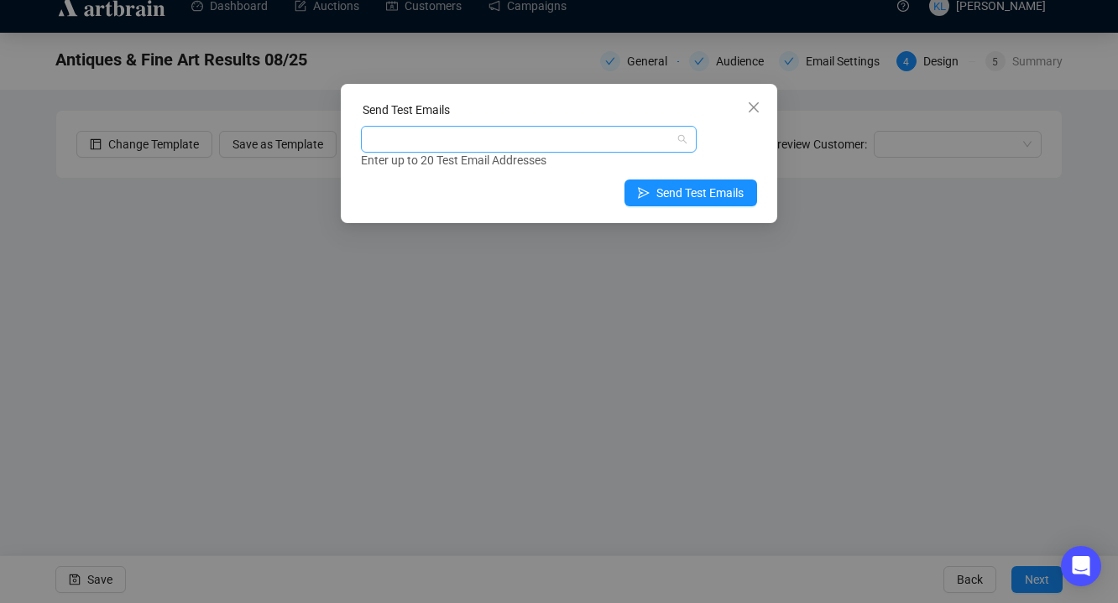
click at [611, 149] on div at bounding box center [519, 139] width 311 height 23
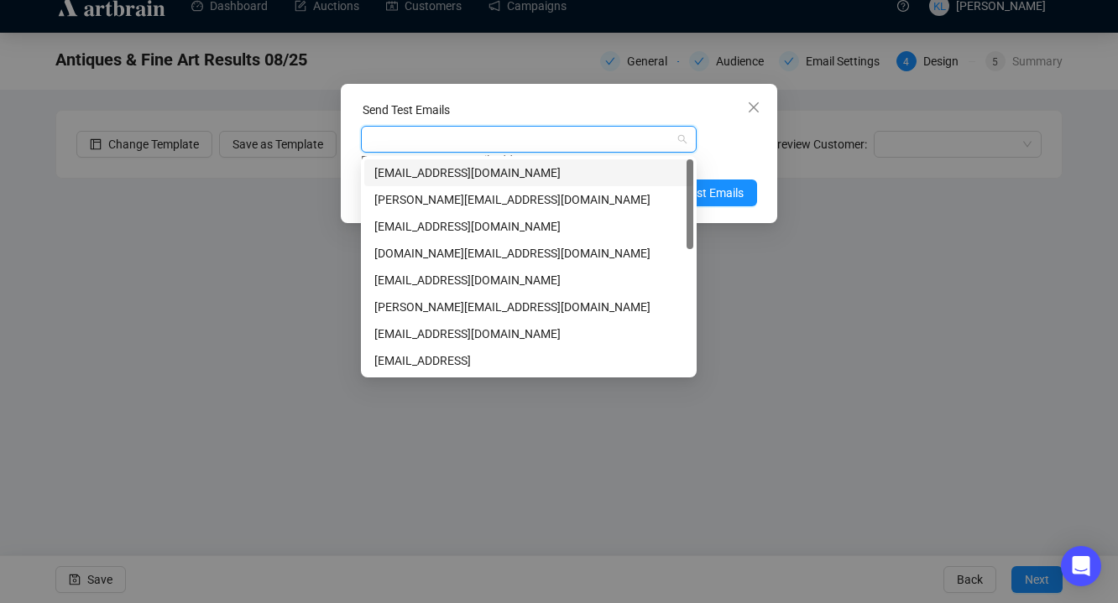
click at [604, 183] on div "[EMAIL_ADDRESS][DOMAIN_NAME]" at bounding box center [528, 172] width 329 height 27
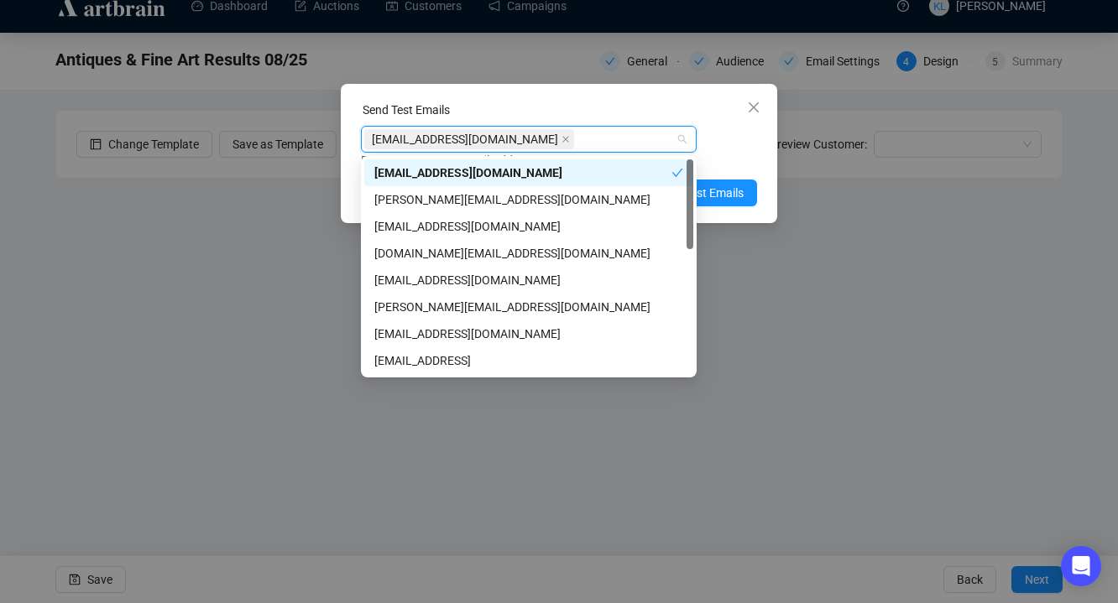
click at [707, 149] on div "[EMAIL_ADDRESS][DOMAIN_NAME] Enter up to 20 Test Email Addresses" at bounding box center [559, 148] width 396 height 44
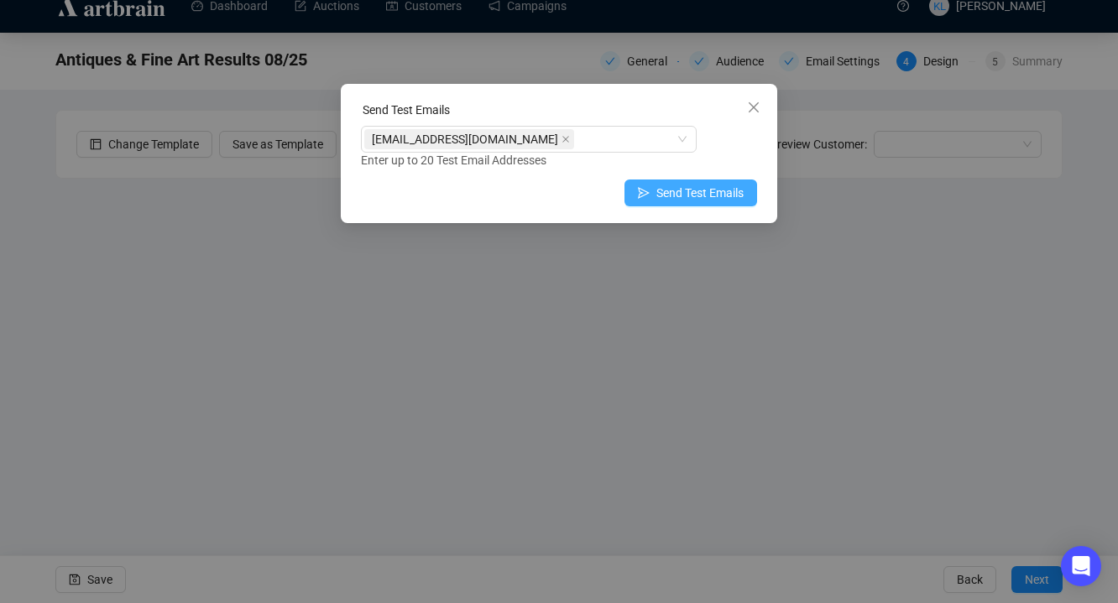
click at [707, 186] on span "Send Test Emails" at bounding box center [699, 193] width 87 height 18
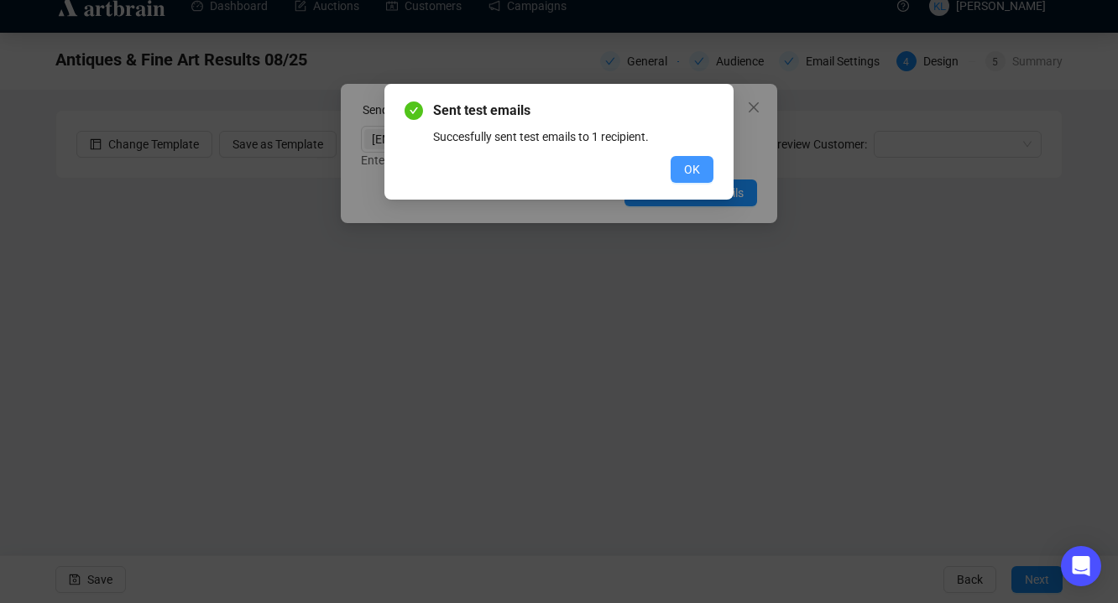
click at [676, 174] on button "OK" at bounding box center [691, 169] width 43 height 27
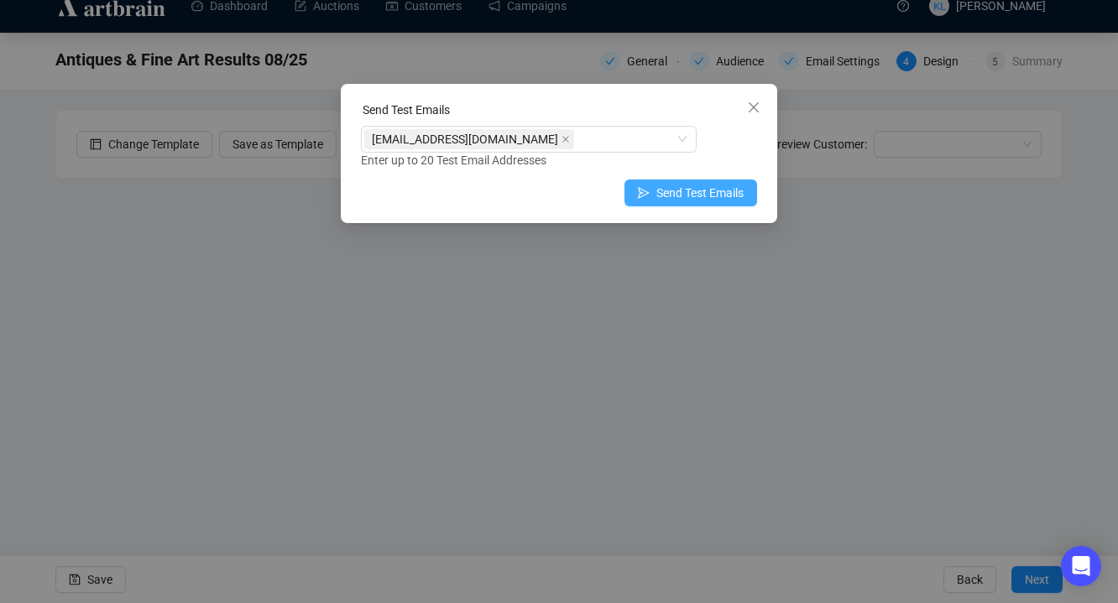
click at [680, 195] on span "Send Test Emails" at bounding box center [699, 193] width 87 height 18
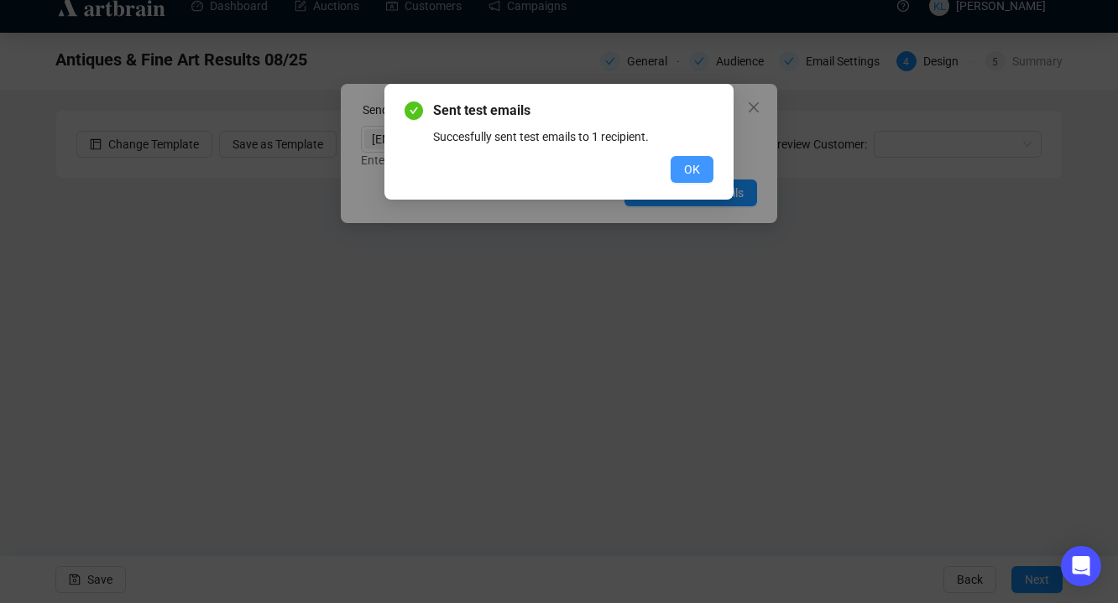
click at [695, 175] on span "OK" at bounding box center [692, 169] width 16 height 18
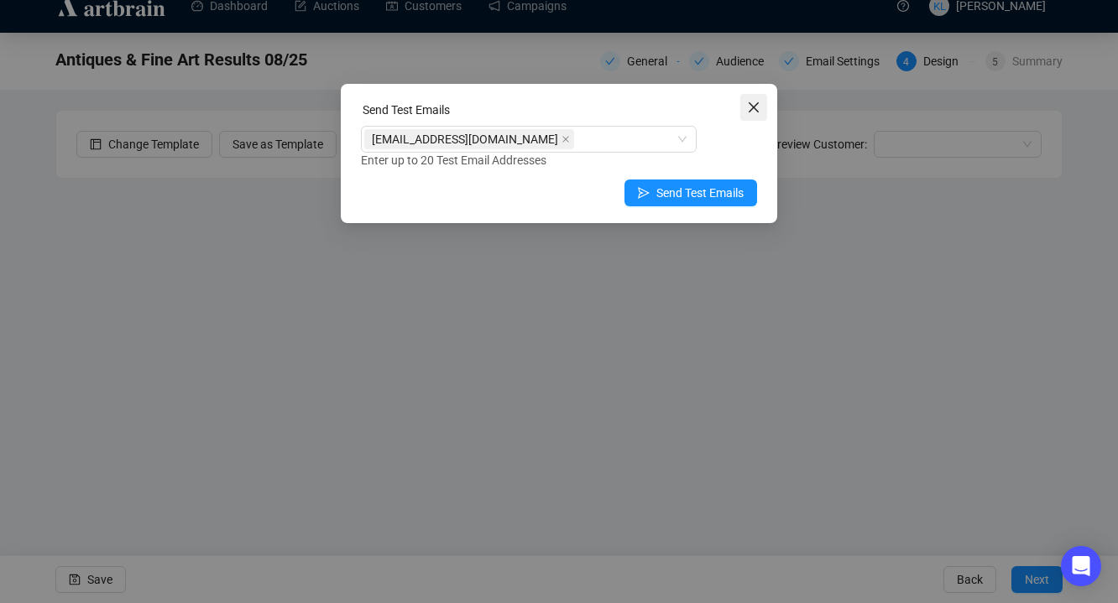
click at [762, 112] on span "Close" at bounding box center [753, 107] width 27 height 13
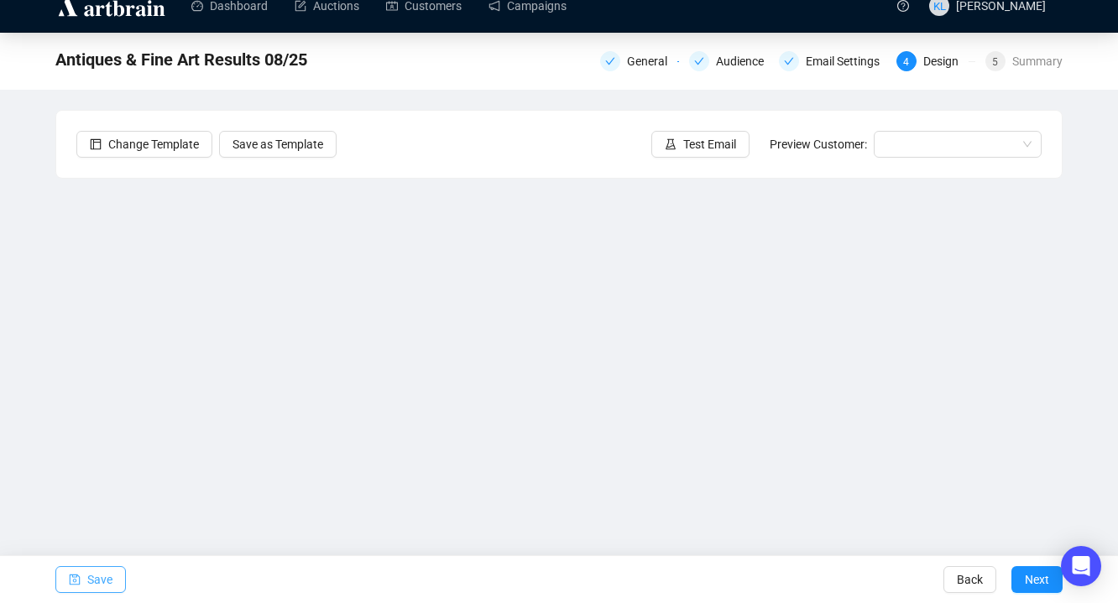
click at [85, 587] on button "Save" at bounding box center [90, 579] width 70 height 27
click at [92, 571] on span "Save" at bounding box center [99, 579] width 25 height 47
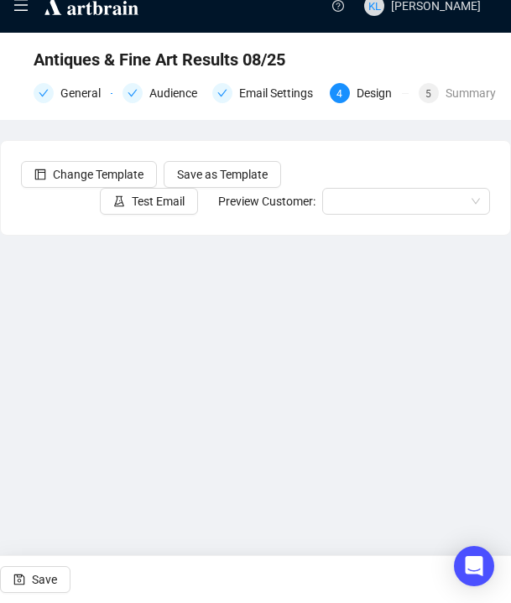
click at [3, 74] on div "Antiques & Fine Art Results 08/25 General Audience Email Settings 4 Design 5 Su…" at bounding box center [255, 76] width 511 height 87
